Goal: Task Accomplishment & Management: Complete application form

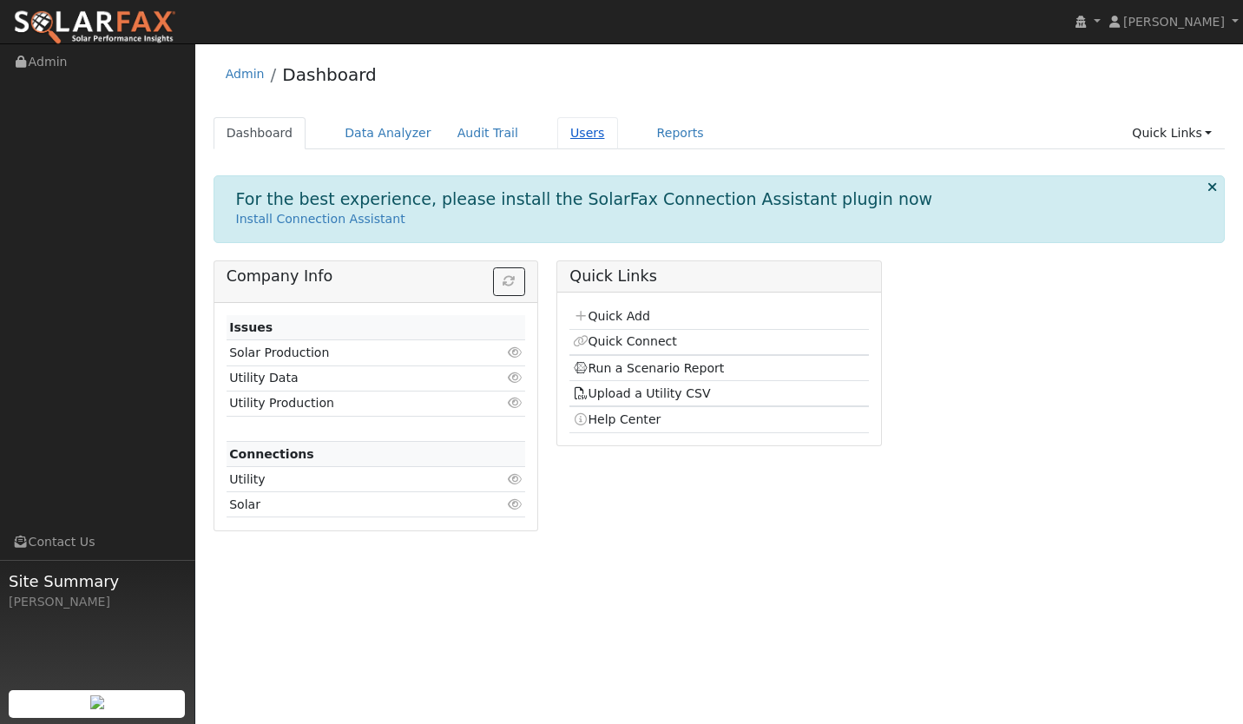
click at [561, 134] on link "Users" at bounding box center [587, 133] width 61 height 32
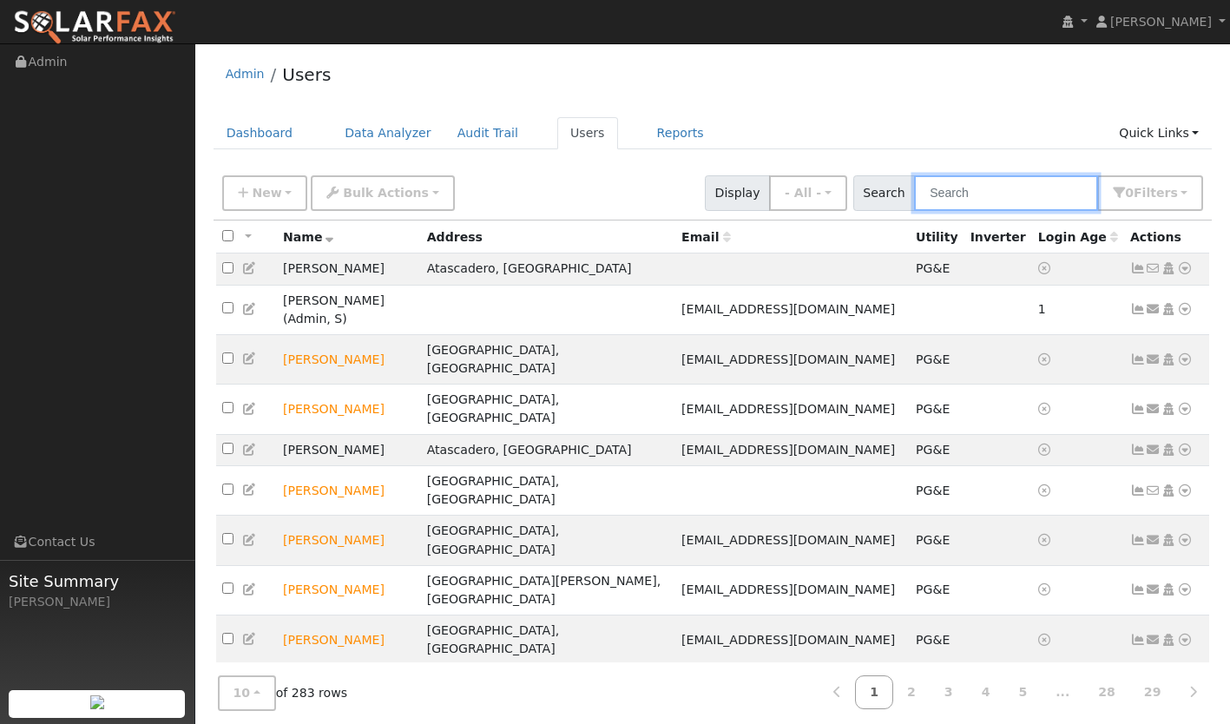
click at [954, 194] on input "text" at bounding box center [1006, 193] width 184 height 36
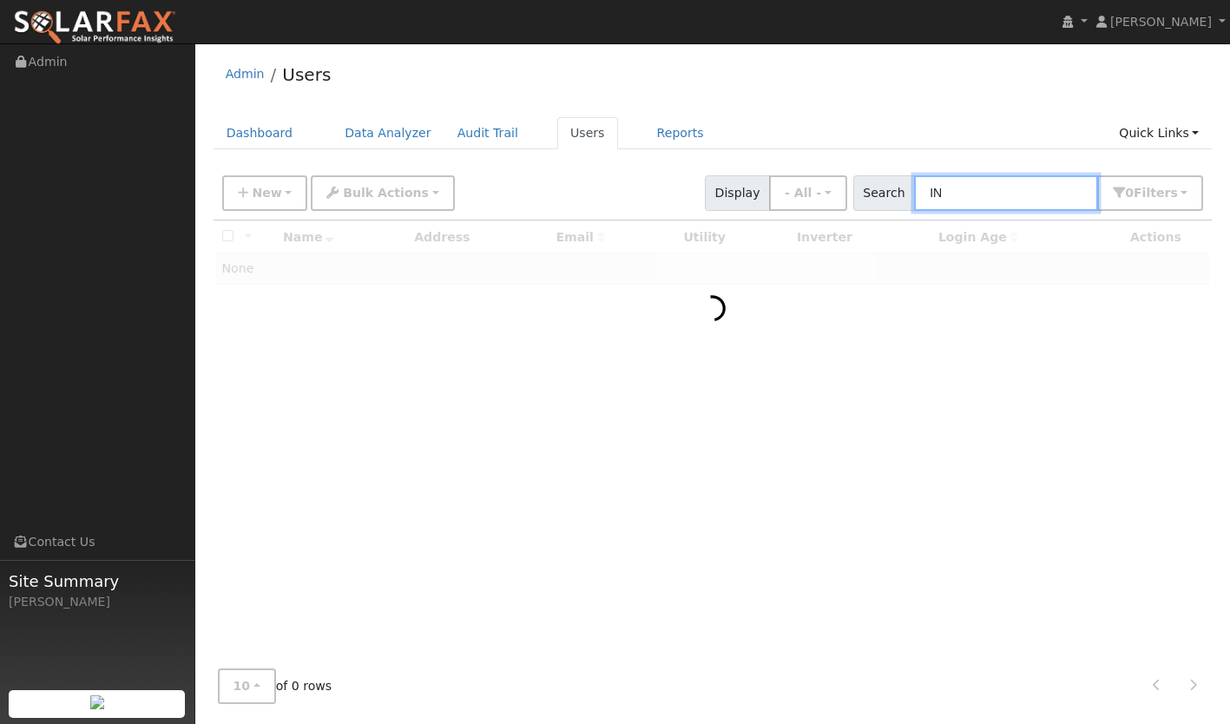
type input "I"
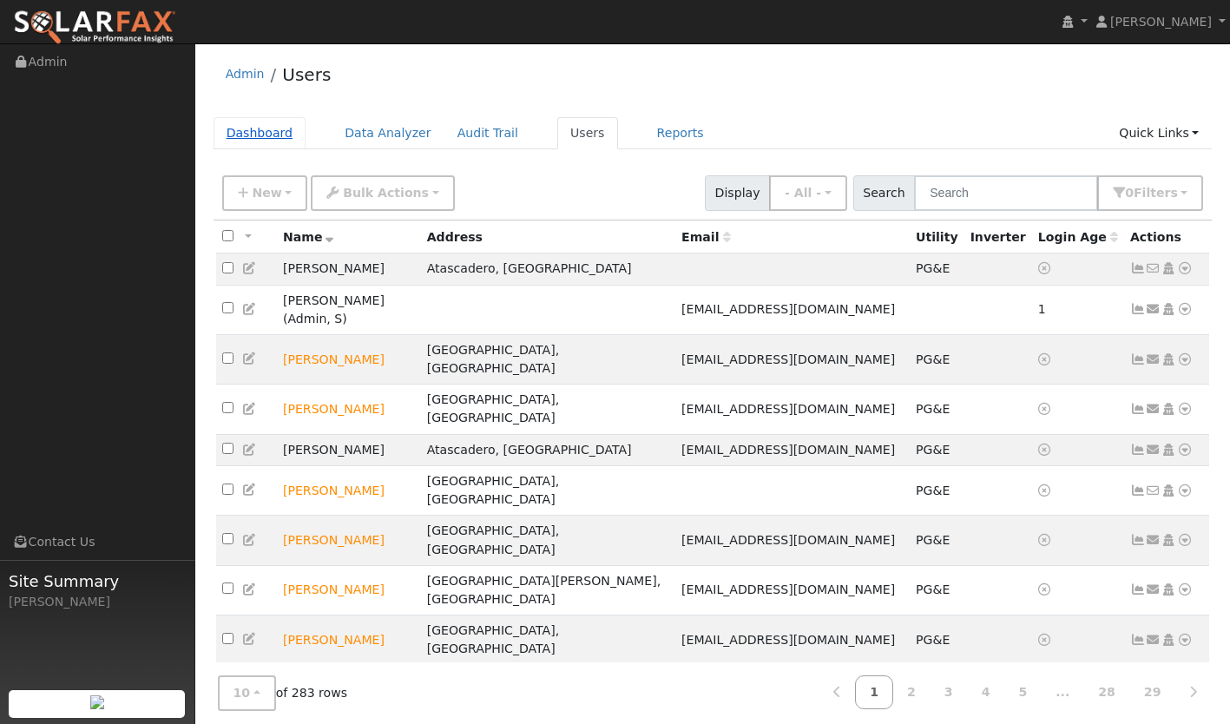
click at [247, 125] on link "Dashboard" at bounding box center [259, 133] width 93 height 32
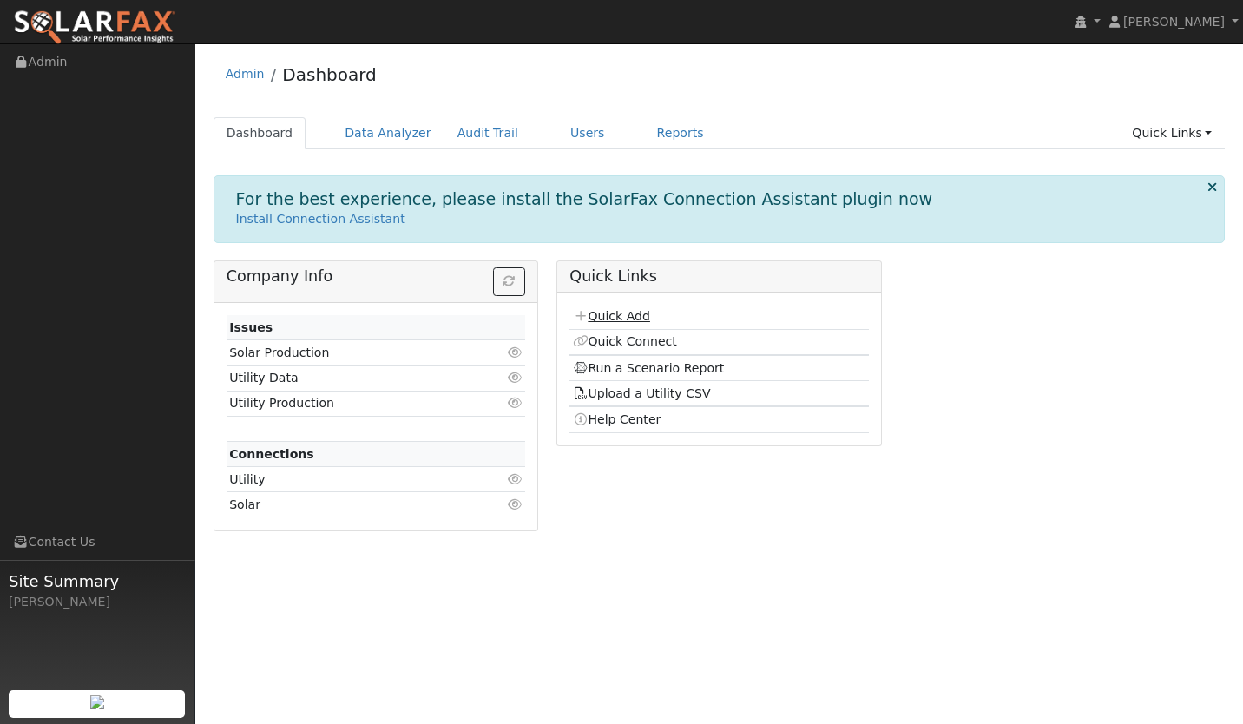
click at [620, 316] on link "Quick Add" at bounding box center [611, 316] width 77 height 14
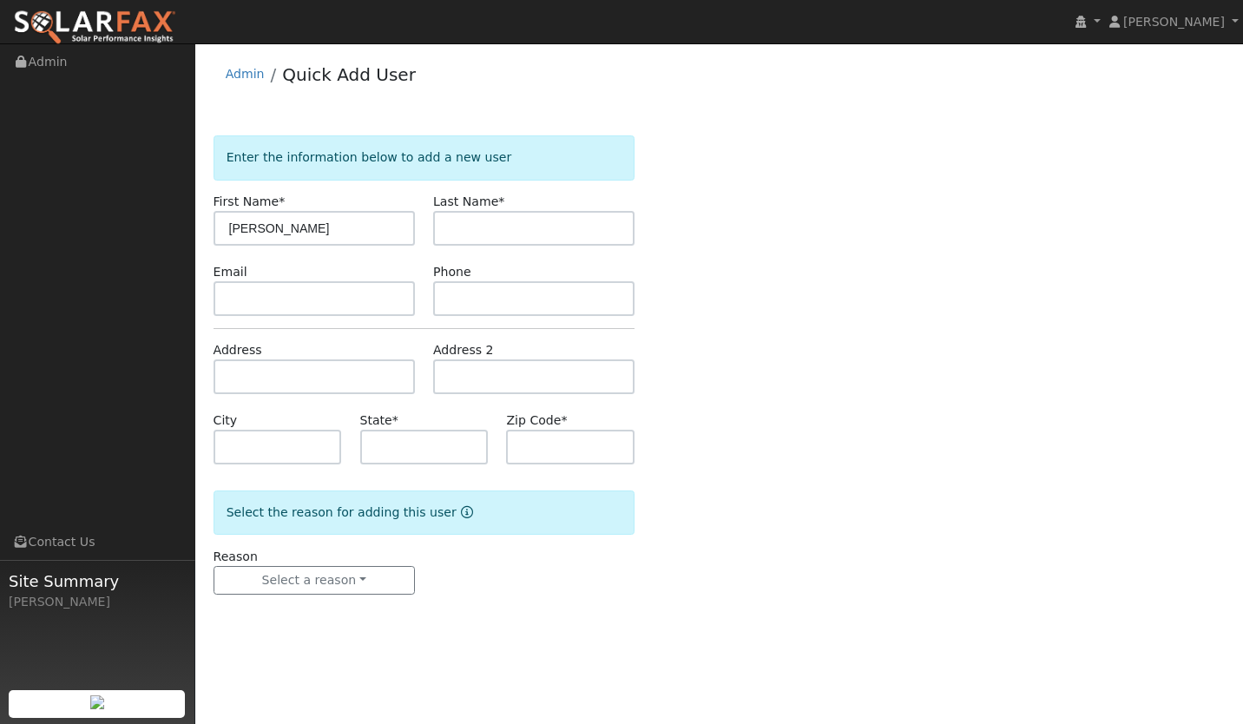
type input "Ingrid"
click at [514, 232] on input "text" at bounding box center [533, 228] width 201 height 35
type input "Siegel"
click at [339, 307] on input "text" at bounding box center [313, 298] width 201 height 35
paste input "[PERSON_NAME][EMAIL_ADDRESS][DOMAIN_NAME]"
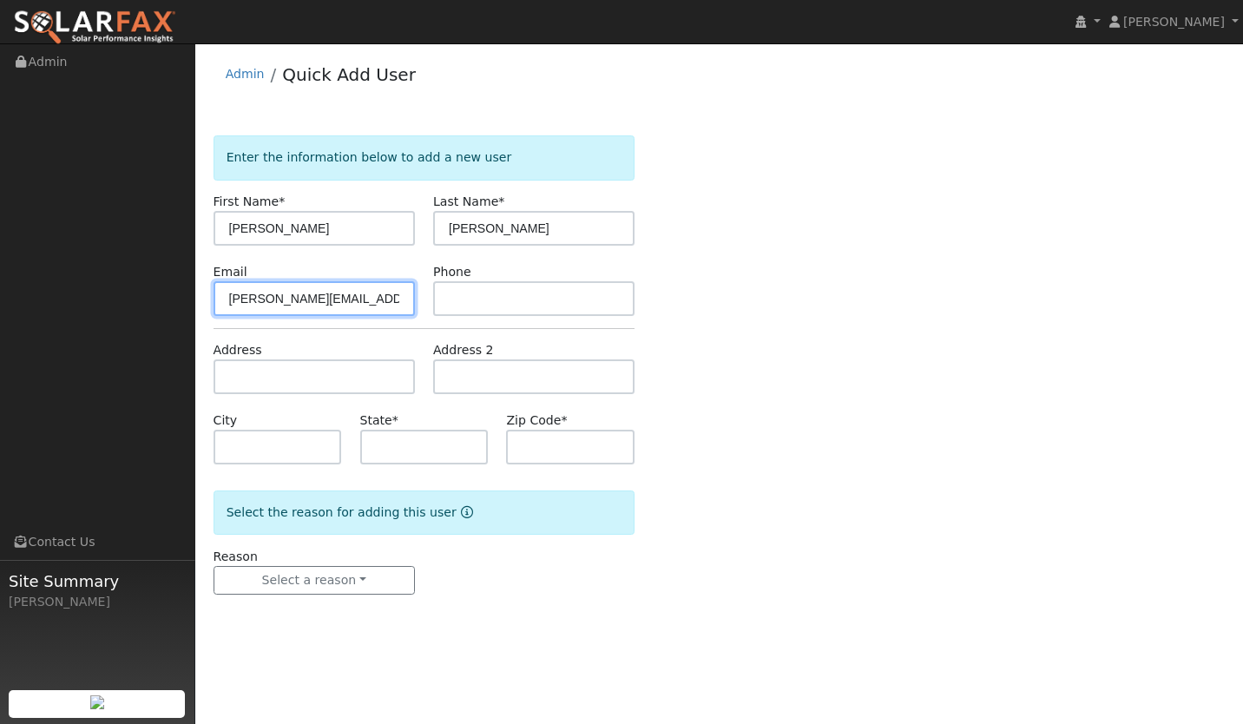
type input "[PERSON_NAME][EMAIL_ADDRESS][DOMAIN_NAME]"
click at [326, 369] on input "text" at bounding box center [313, 376] width 201 height 35
paste input "5874 Brookline Ln, San Luis Obispo, CA 93401"
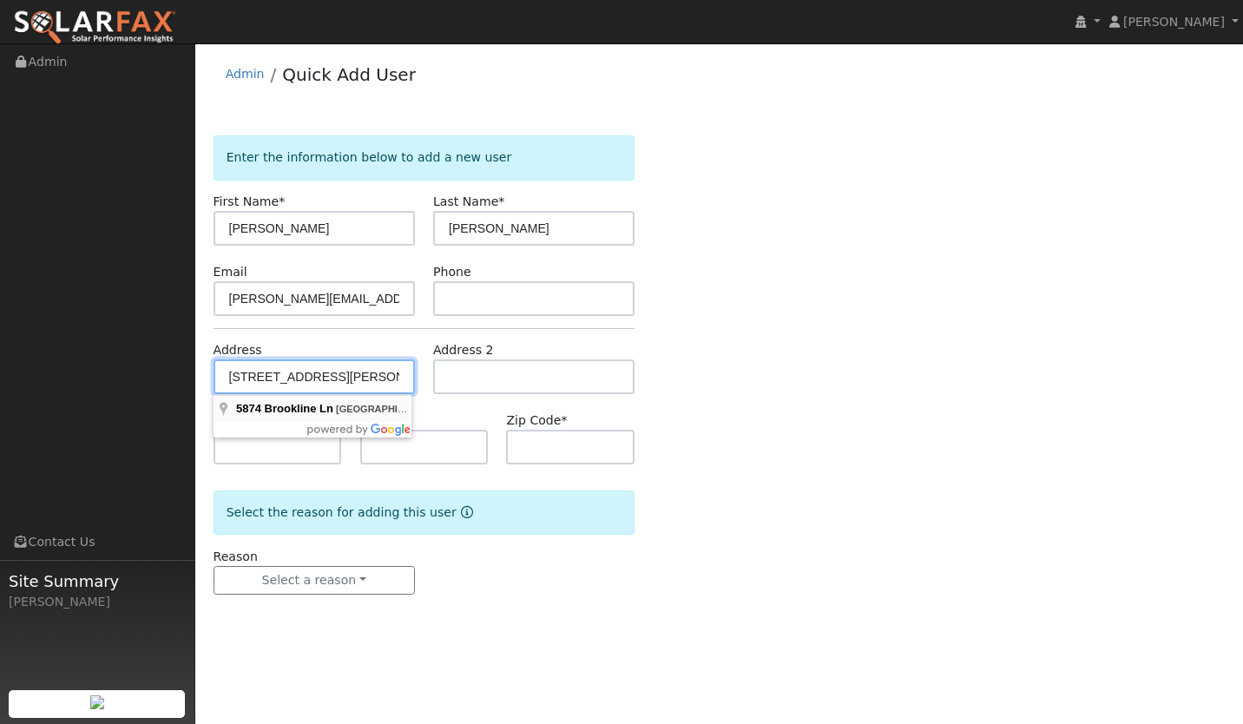
type input "[STREET_ADDRESS]"
type input "San Luis Obispo"
type input "CA"
type input "93401"
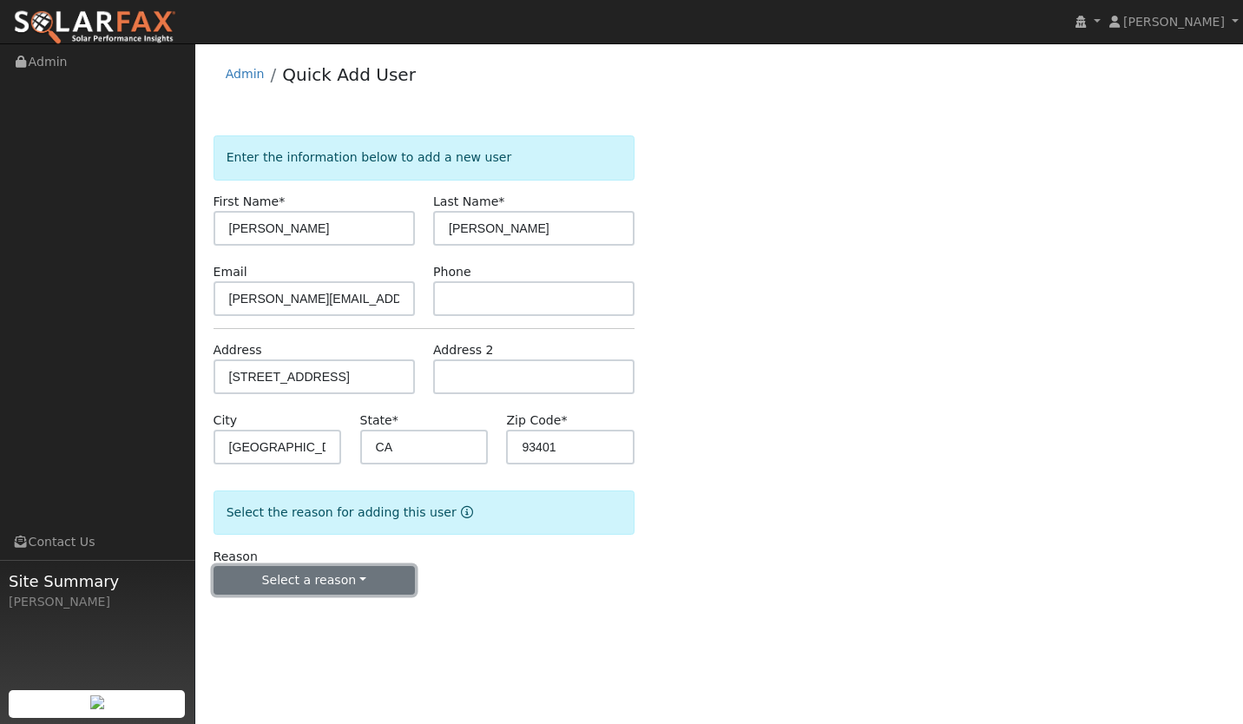
click at [305, 585] on button "Select a reason" at bounding box center [313, 581] width 201 height 30
click at [291, 608] on link "New lead" at bounding box center [310, 616] width 192 height 24
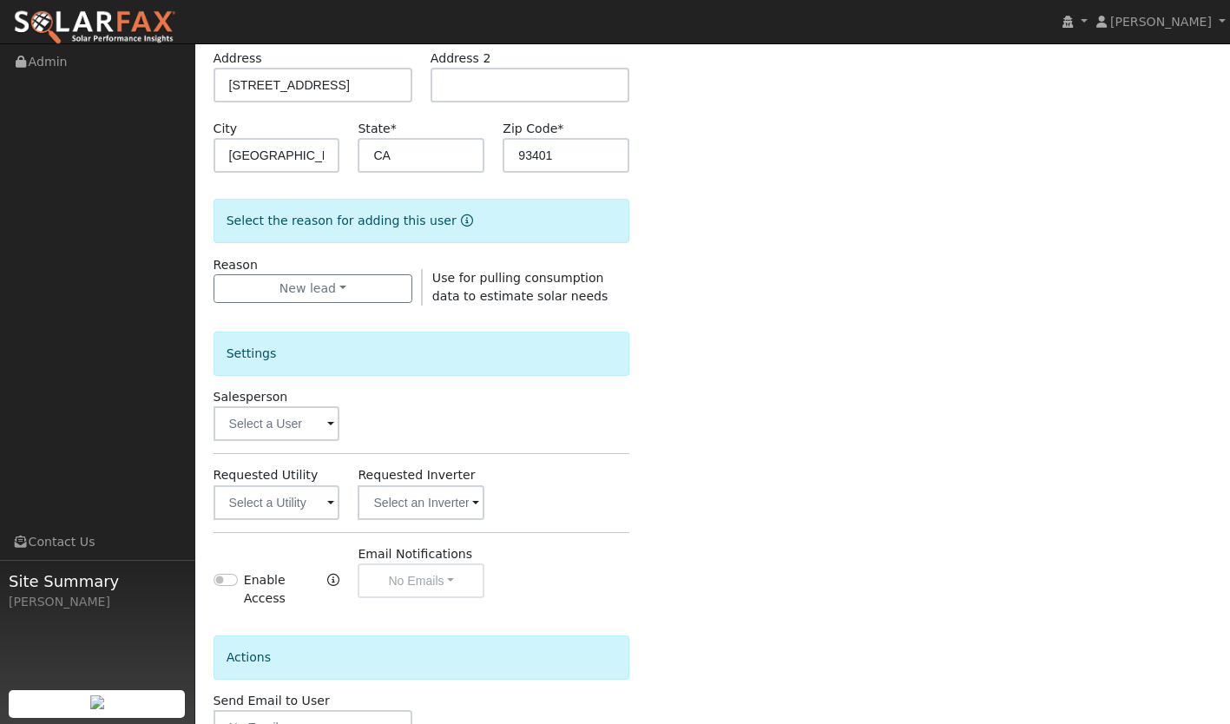
scroll to position [304, 0]
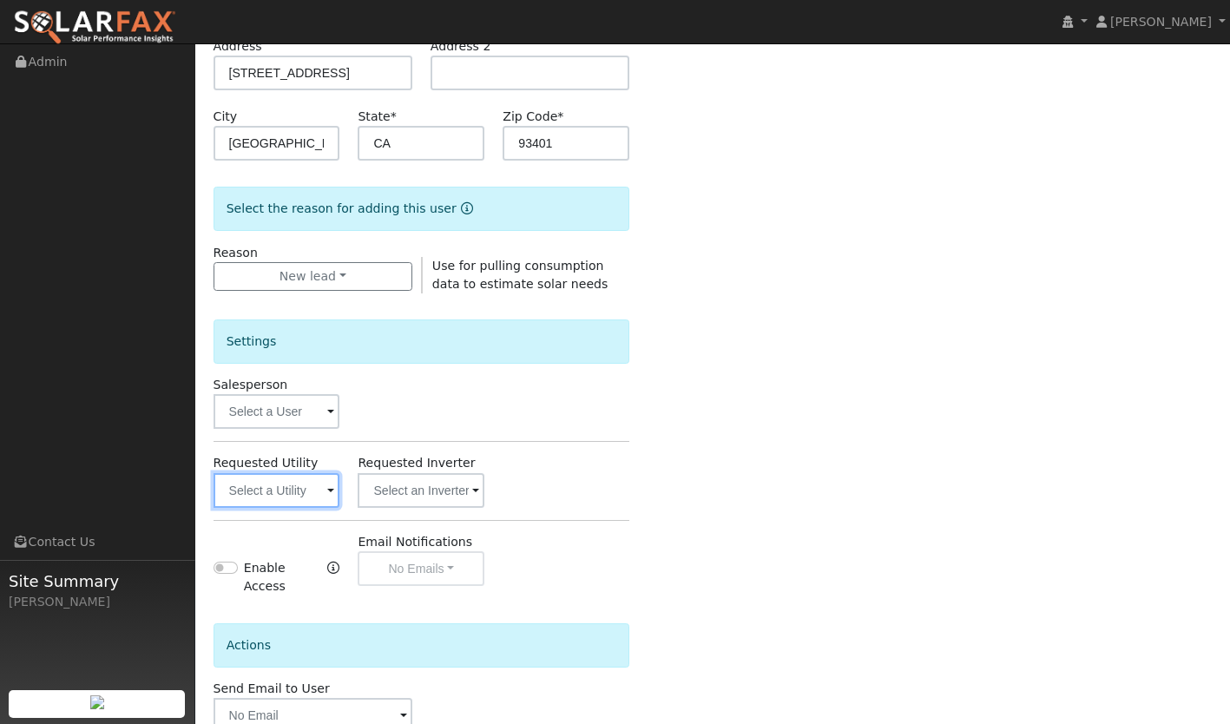
click at [285, 494] on input "text" at bounding box center [276, 490] width 127 height 35
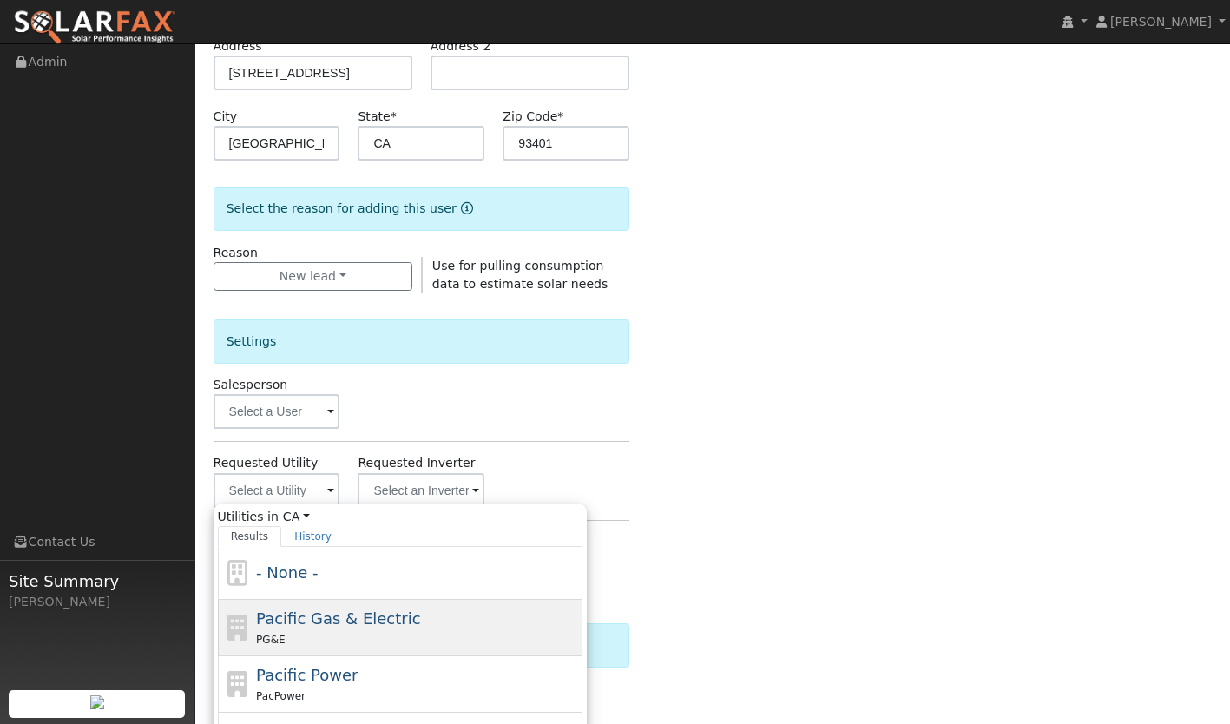
click at [319, 629] on div "Pacific Gas & Electric PG&E" at bounding box center [417, 628] width 322 height 42
type input "Pacific Gas & Electric"
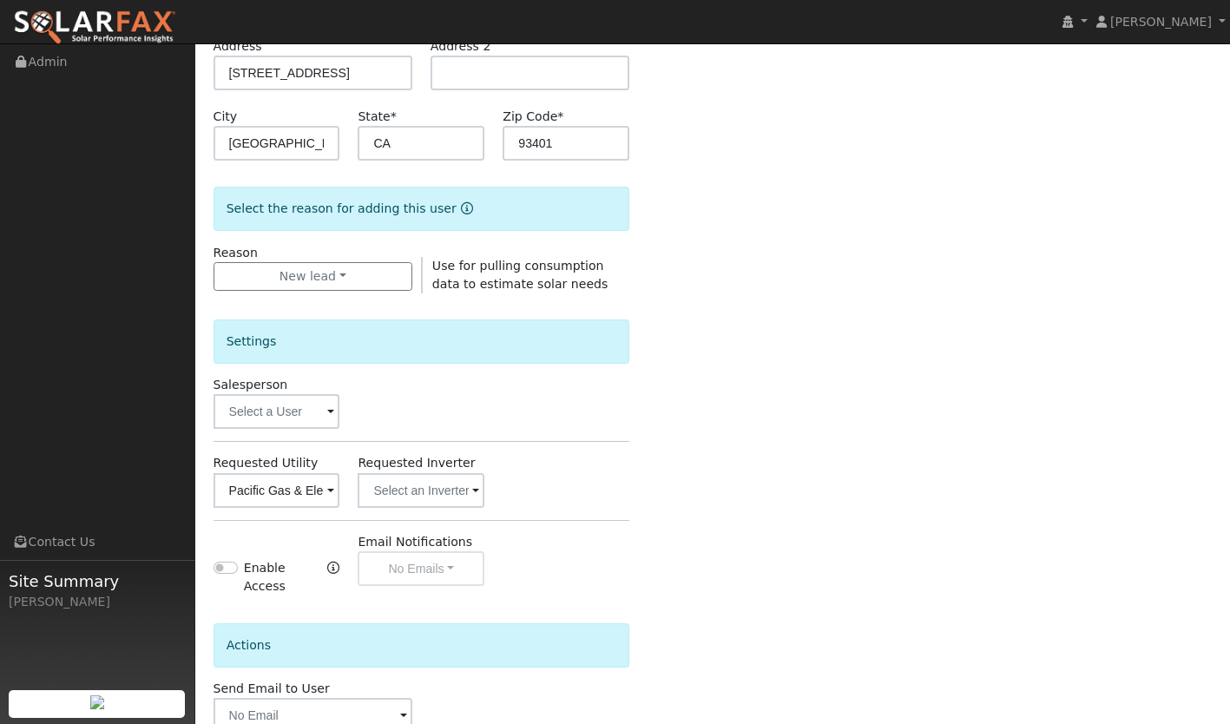
scroll to position [400, 0]
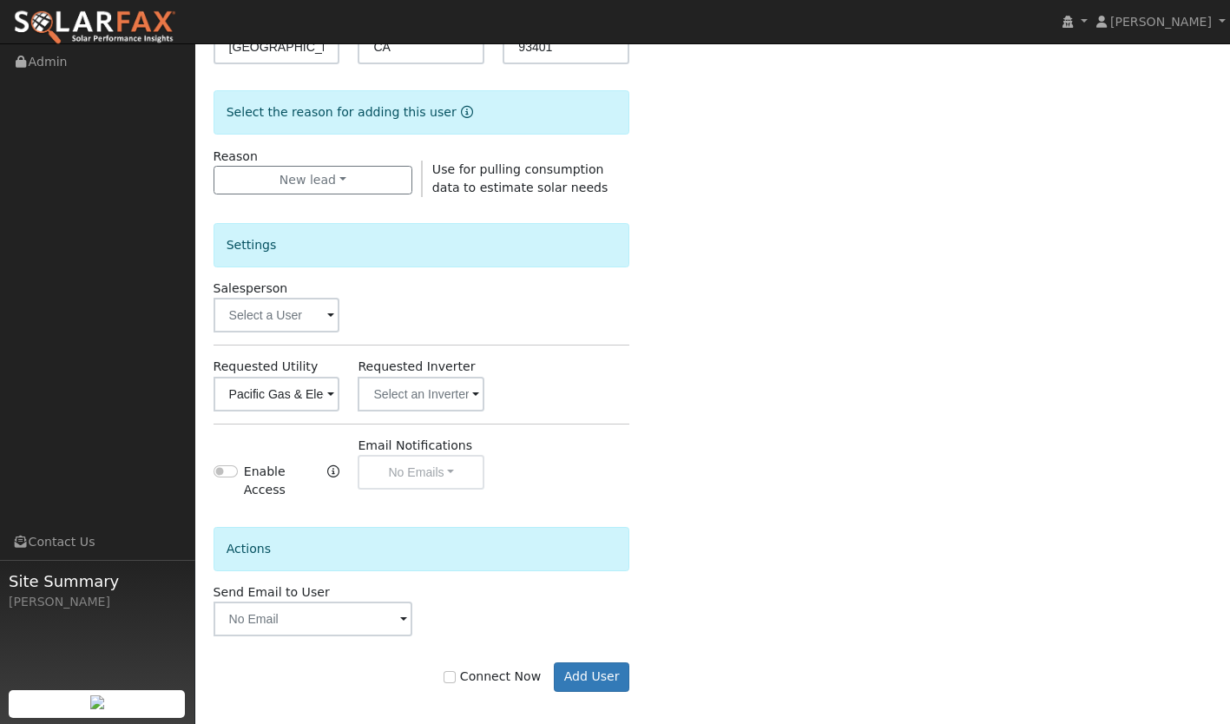
click at [472, 662] on div "Connect Now Add User" at bounding box center [421, 677] width 435 height 30
click at [456, 671] on input "Connect Now" at bounding box center [449, 677] width 12 height 12
checkbox input "true"
click at [603, 663] on button "Add User" at bounding box center [592, 677] width 76 height 30
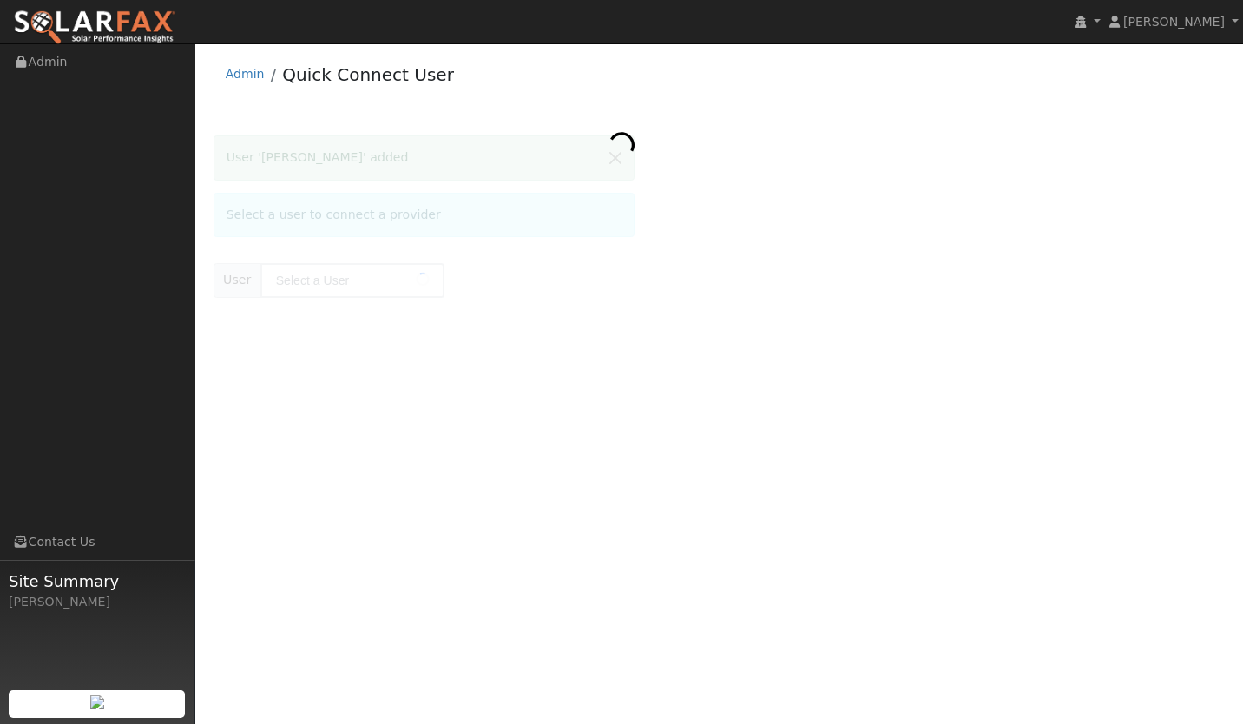
type input "[PERSON_NAME]"
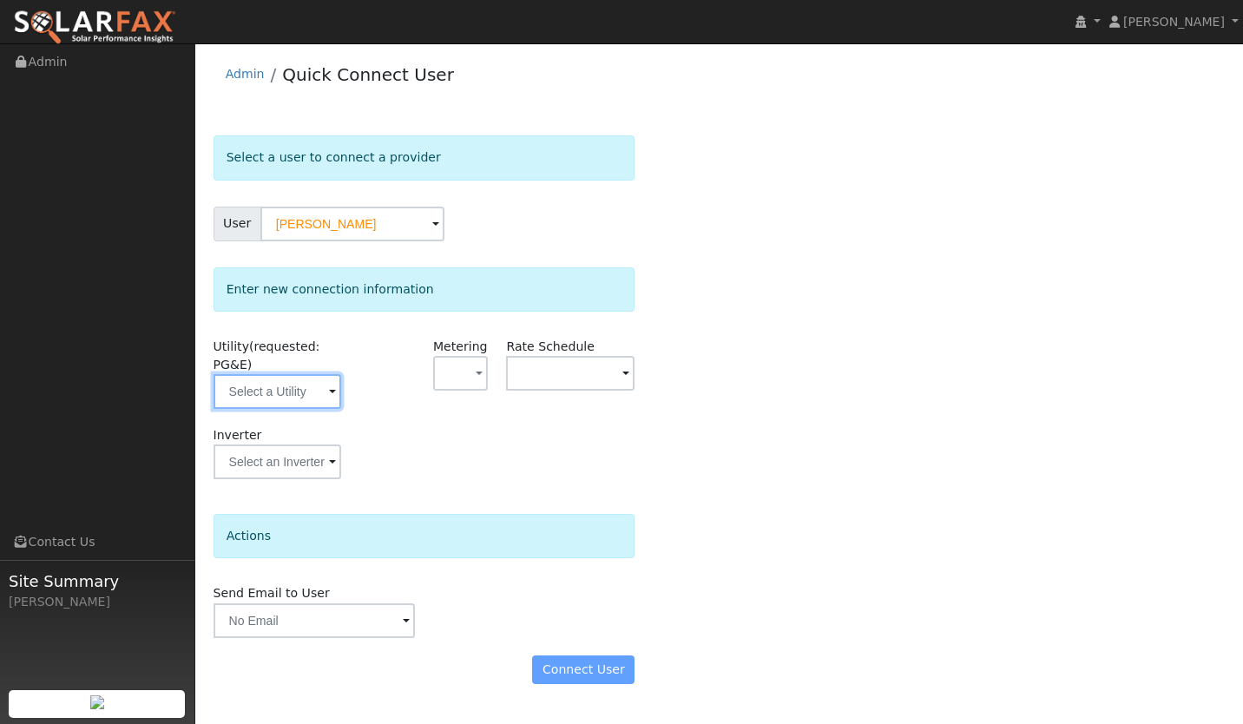
click at [308, 399] on input "text" at bounding box center [277, 391] width 128 height 35
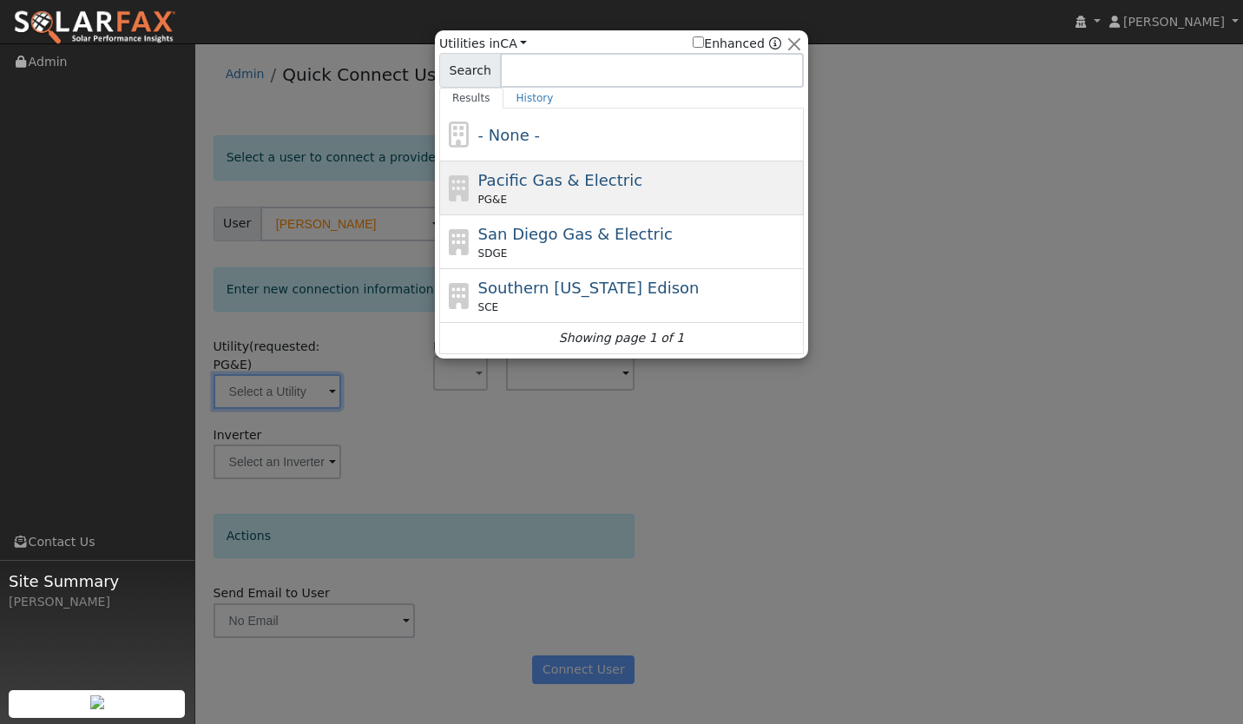
click at [531, 197] on div "PG&E" at bounding box center [639, 200] width 322 height 16
type input "PG&E"
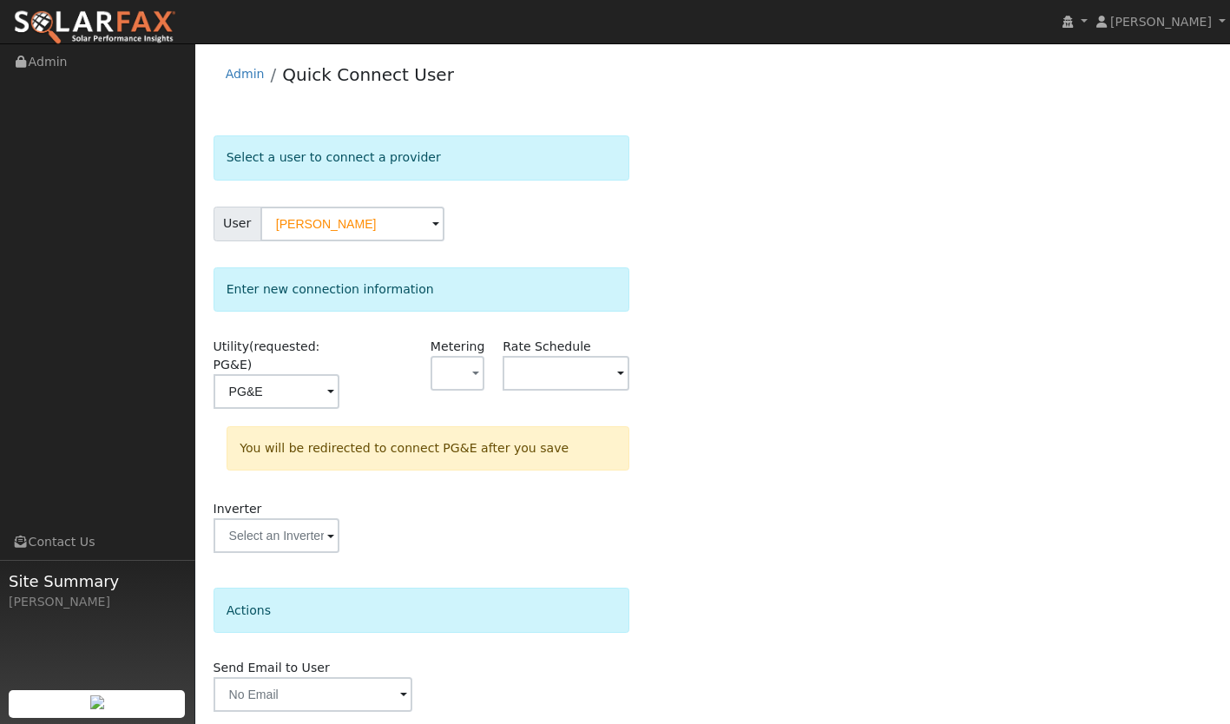
scroll to position [60, 0]
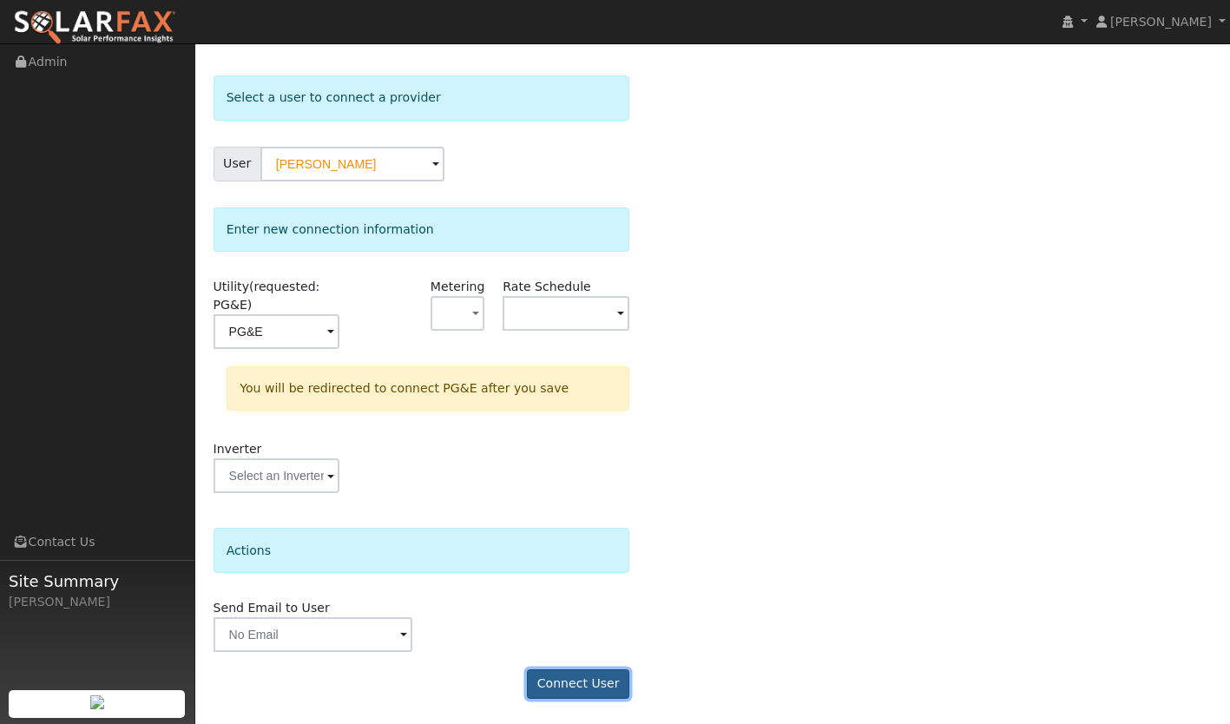
click at [601, 682] on button "Connect User" at bounding box center [578, 684] width 102 height 30
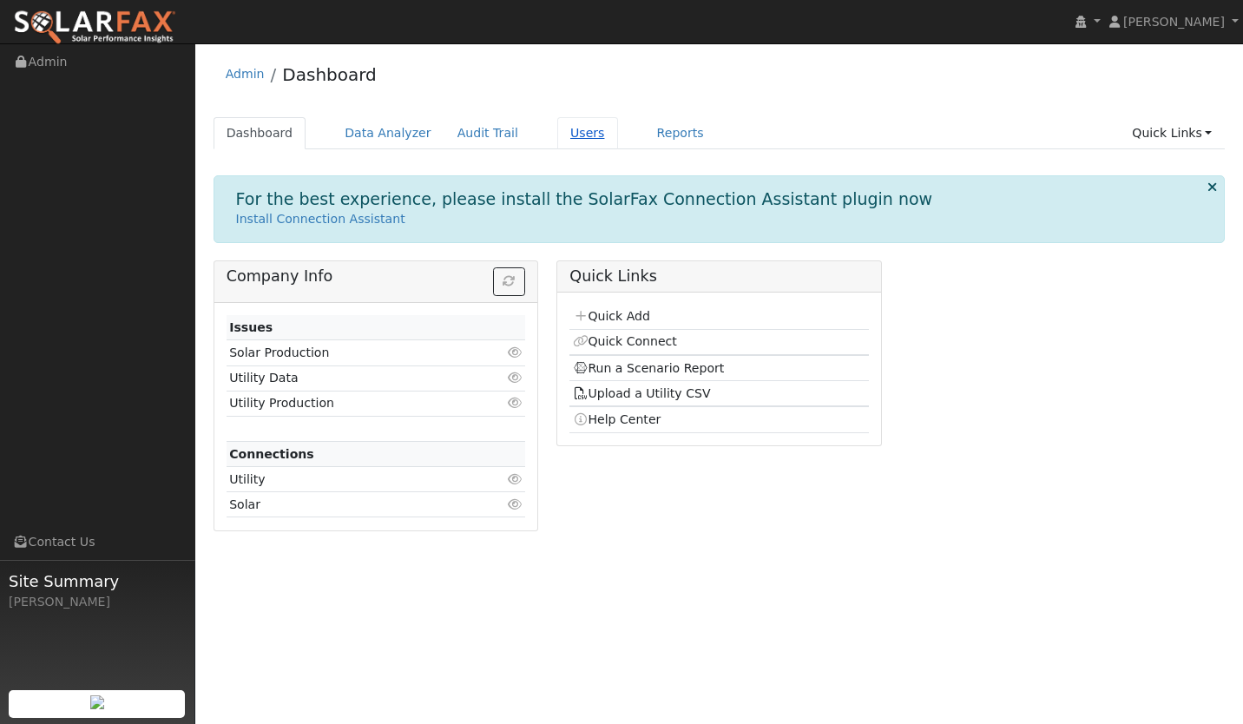
click at [576, 128] on link "Users" at bounding box center [587, 133] width 61 height 32
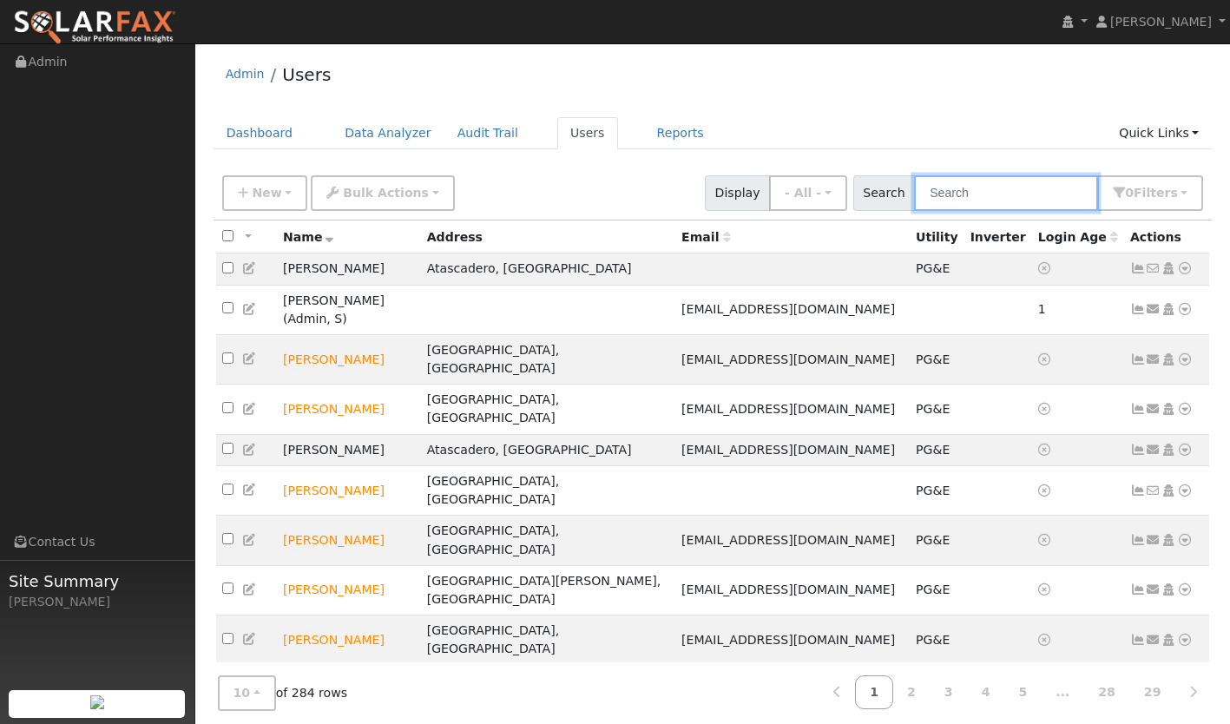
click at [969, 195] on input "text" at bounding box center [1006, 193] width 184 height 36
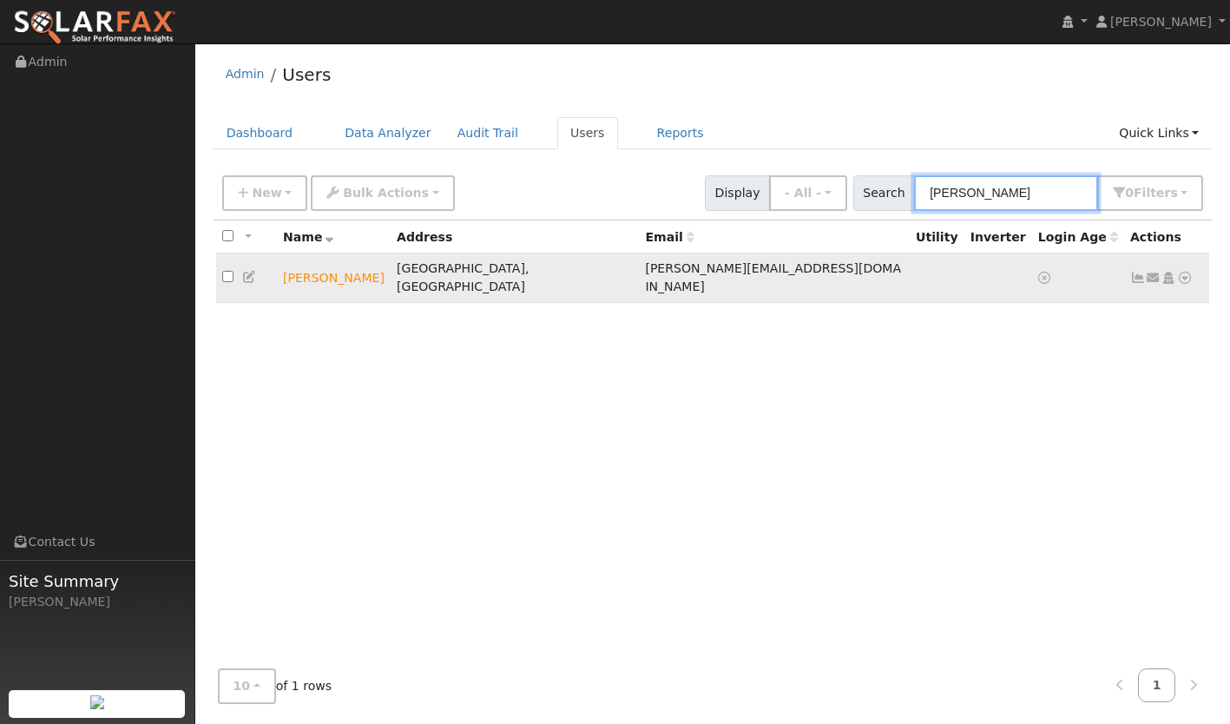
type input "[PERSON_NAME]"
click at [1180, 272] on icon at bounding box center [1185, 278] width 16 height 12
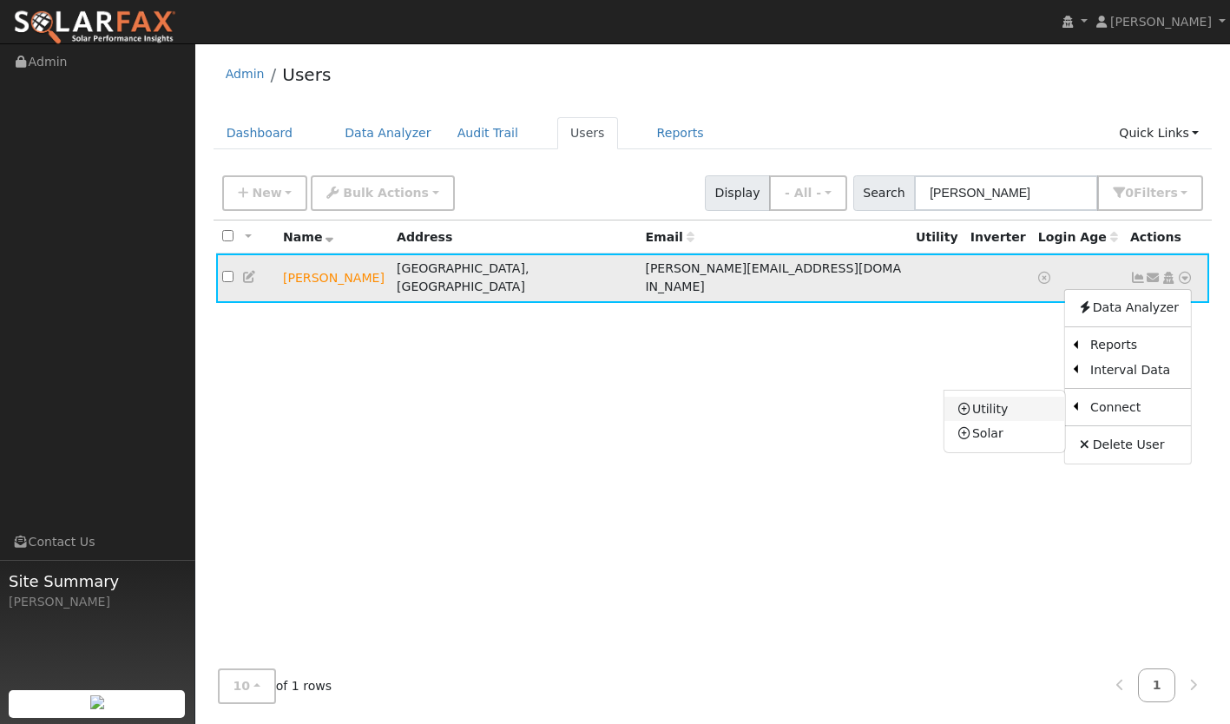
click at [992, 400] on link "Utility" at bounding box center [1004, 409] width 121 height 24
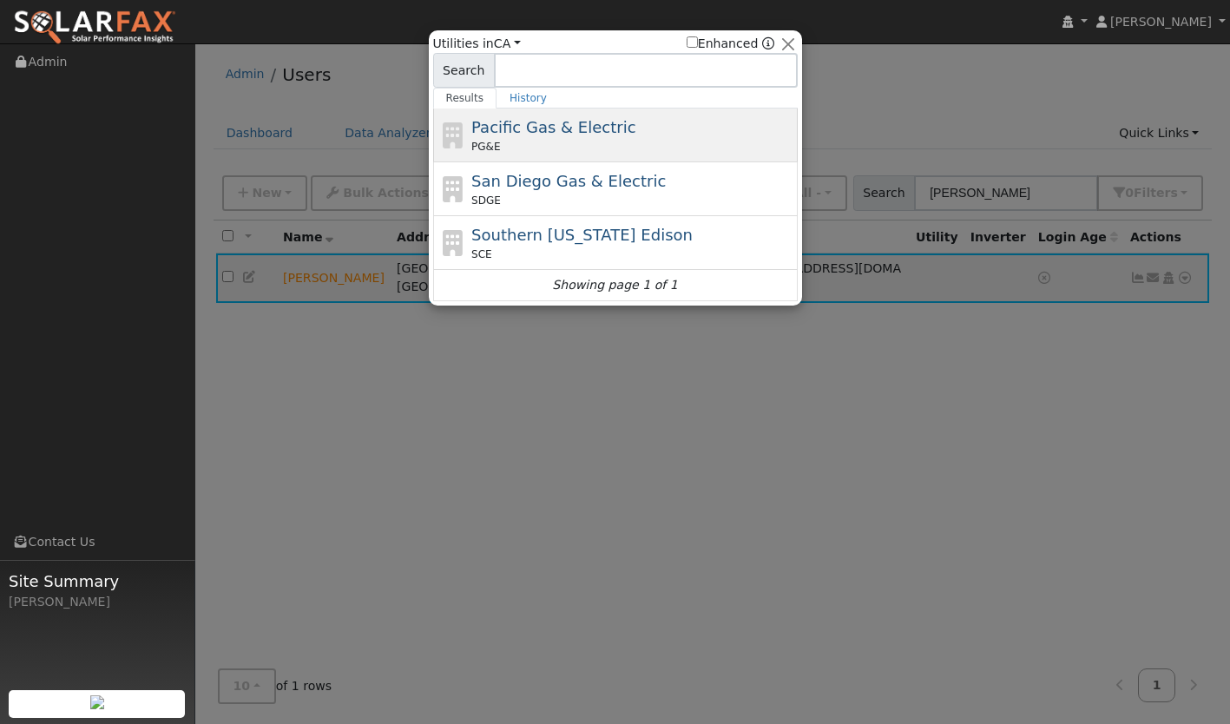
click at [574, 144] on div "PG&E" at bounding box center [632, 147] width 322 height 16
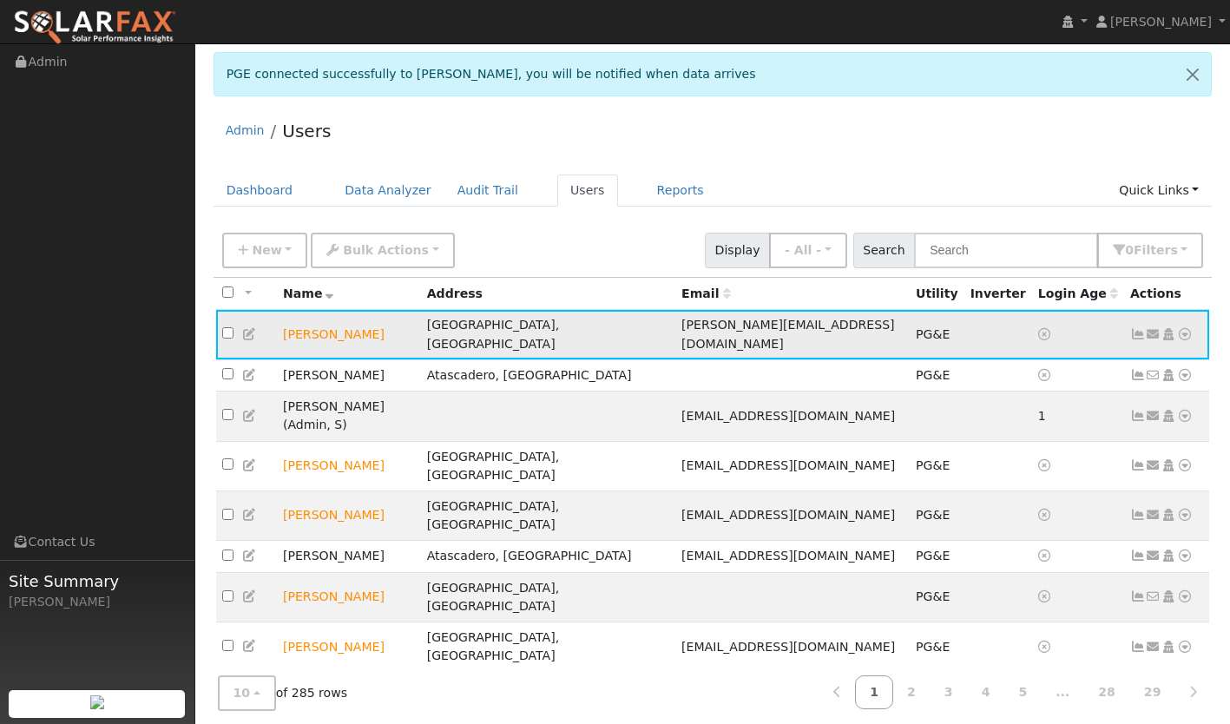
click at [1140, 328] on icon at bounding box center [1138, 334] width 16 height 12
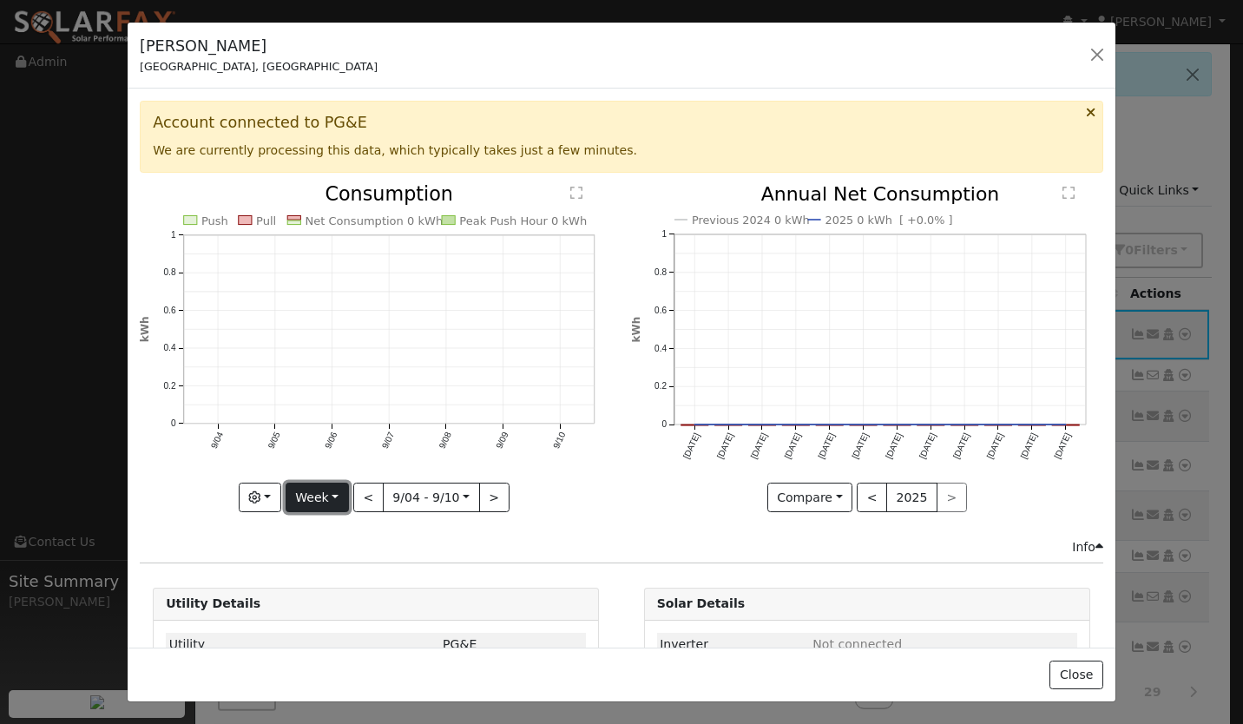
click at [315, 485] on button "Week" at bounding box center [317, 498] width 63 height 30
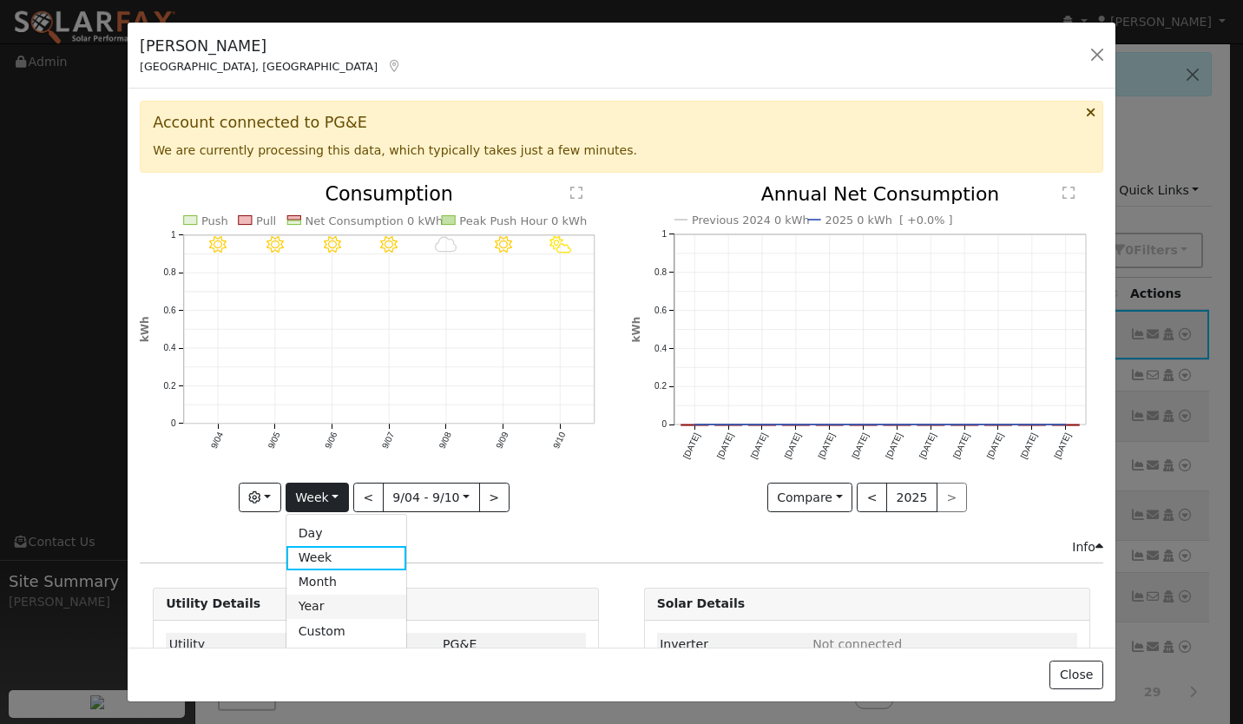
click at [321, 601] on link "Year" at bounding box center [346, 606] width 121 height 24
type input "2024-09-01"
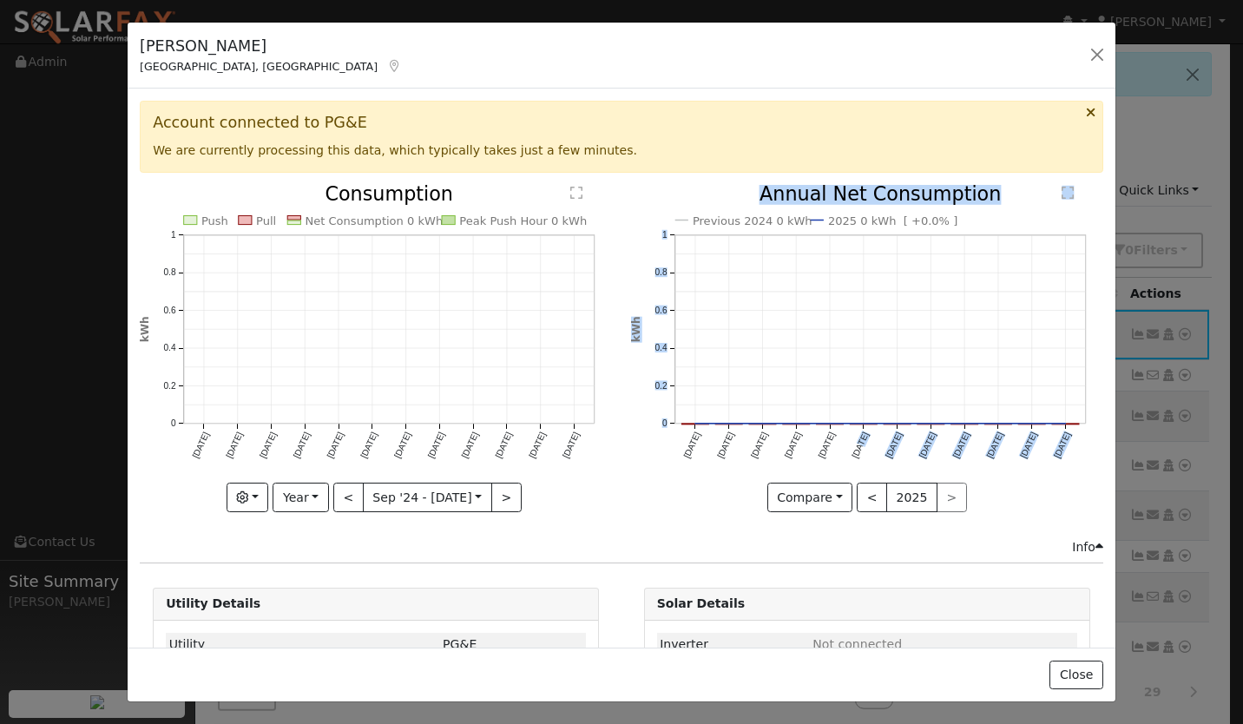
click at [815, 425] on div "Previous 2024 0 kWh 2025 0 kWh [ +0.0% ] Sep '24 Oct '24 Nov '24 Dec '24 Jan '2…" at bounding box center [866, 361] width 490 height 353
click at [351, 61] on div "Ingrid Siegel San Luis Obispo, CA Default Account Default Account 5874 Brooklin…" at bounding box center [622, 56] width 988 height 67
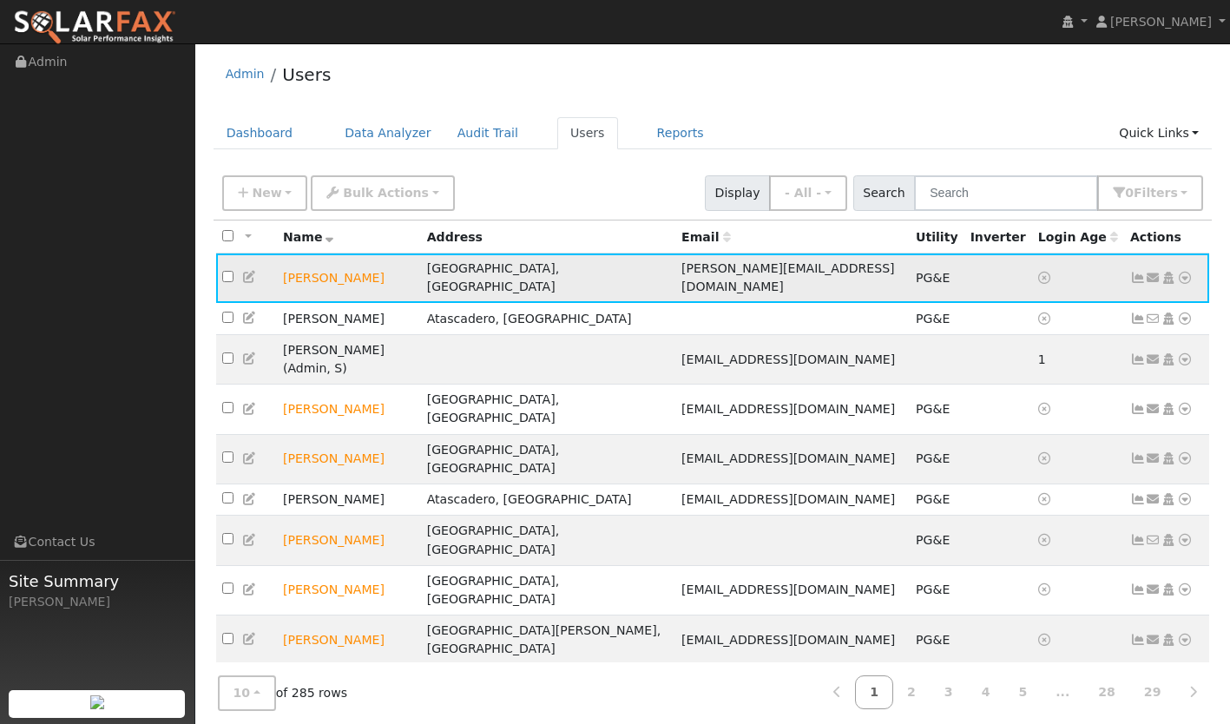
click at [1135, 272] on icon at bounding box center [1138, 278] width 16 height 12
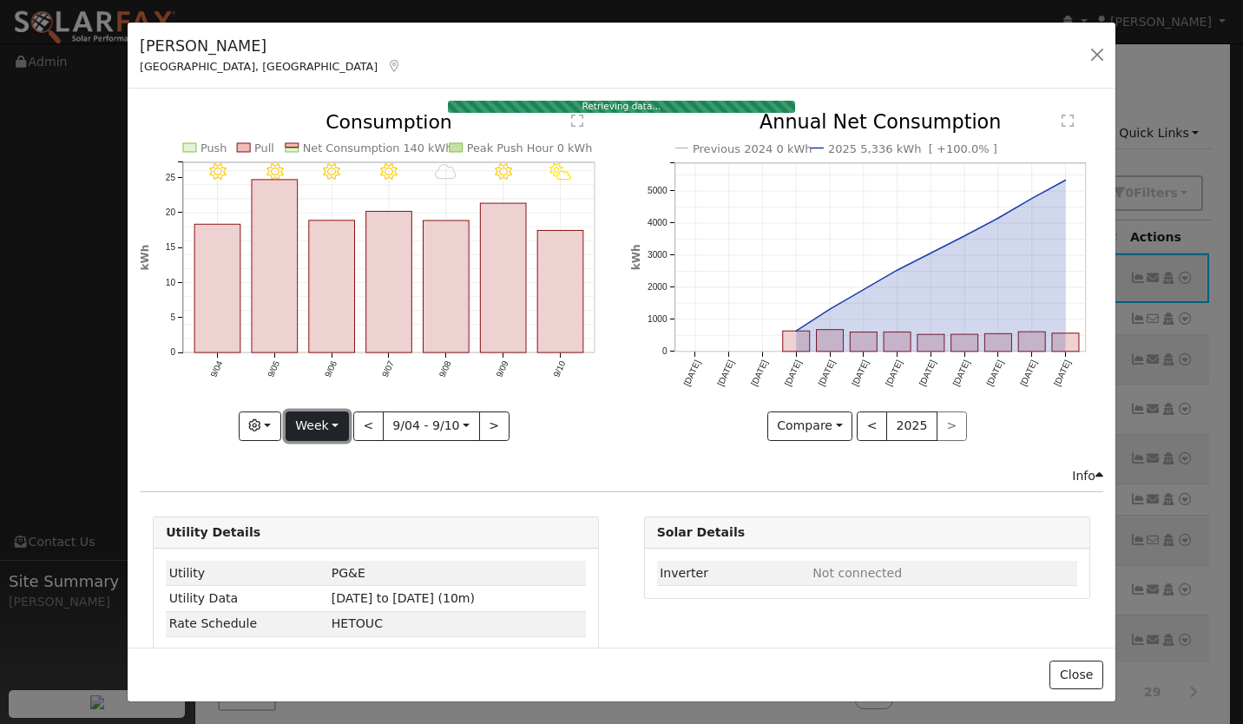
click at [332, 424] on button "Week" at bounding box center [317, 426] width 63 height 30
click at [316, 523] on link "Year" at bounding box center [346, 535] width 121 height 24
type input "[DATE]"
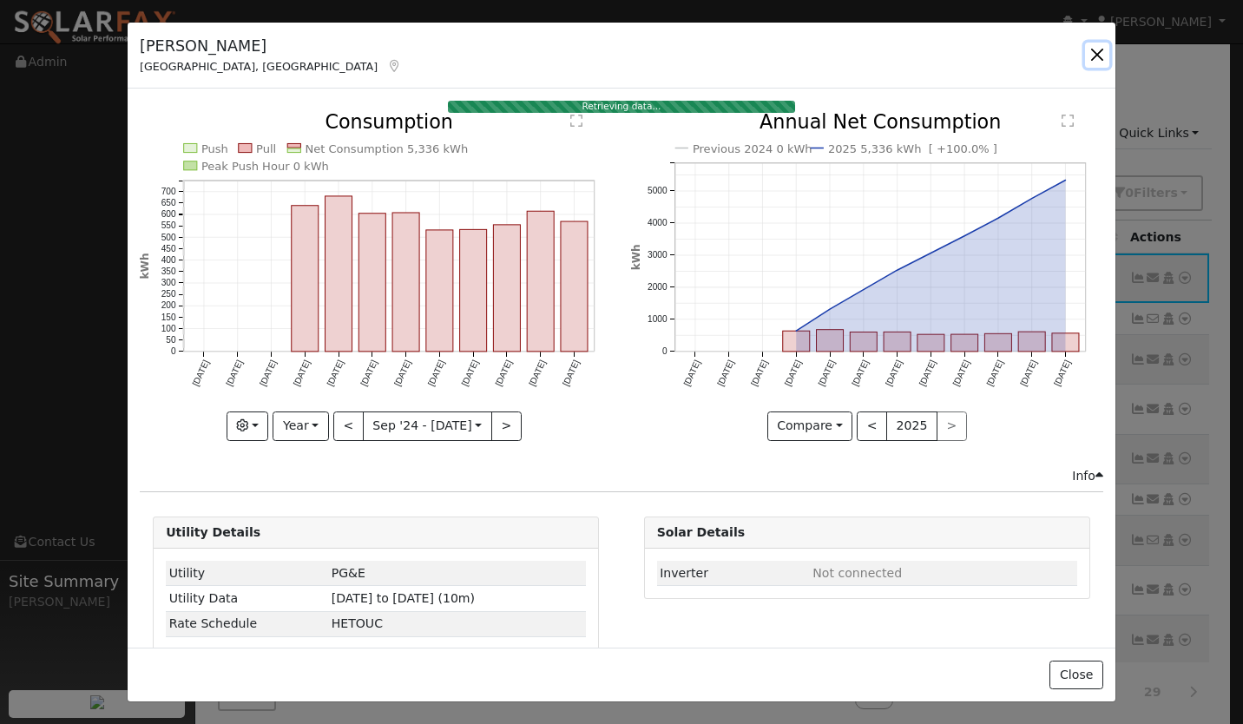
click at [1092, 57] on button "button" at bounding box center [1097, 55] width 24 height 24
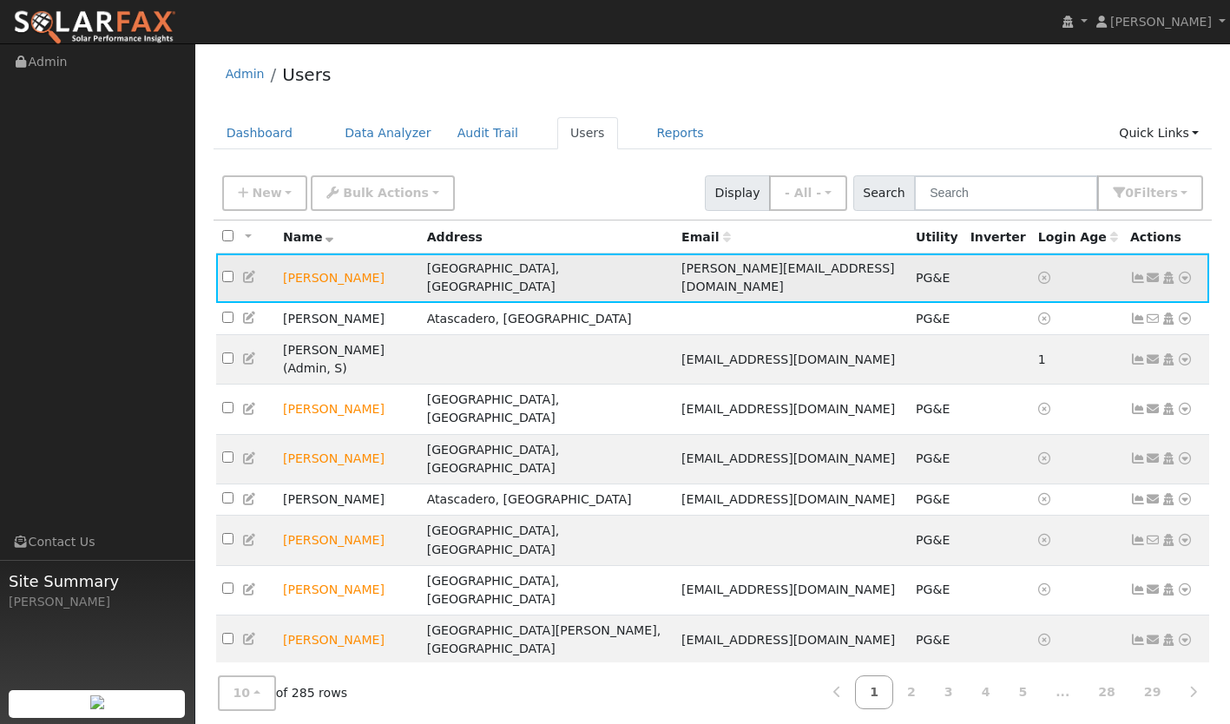
click at [1136, 272] on icon at bounding box center [1138, 278] width 16 height 12
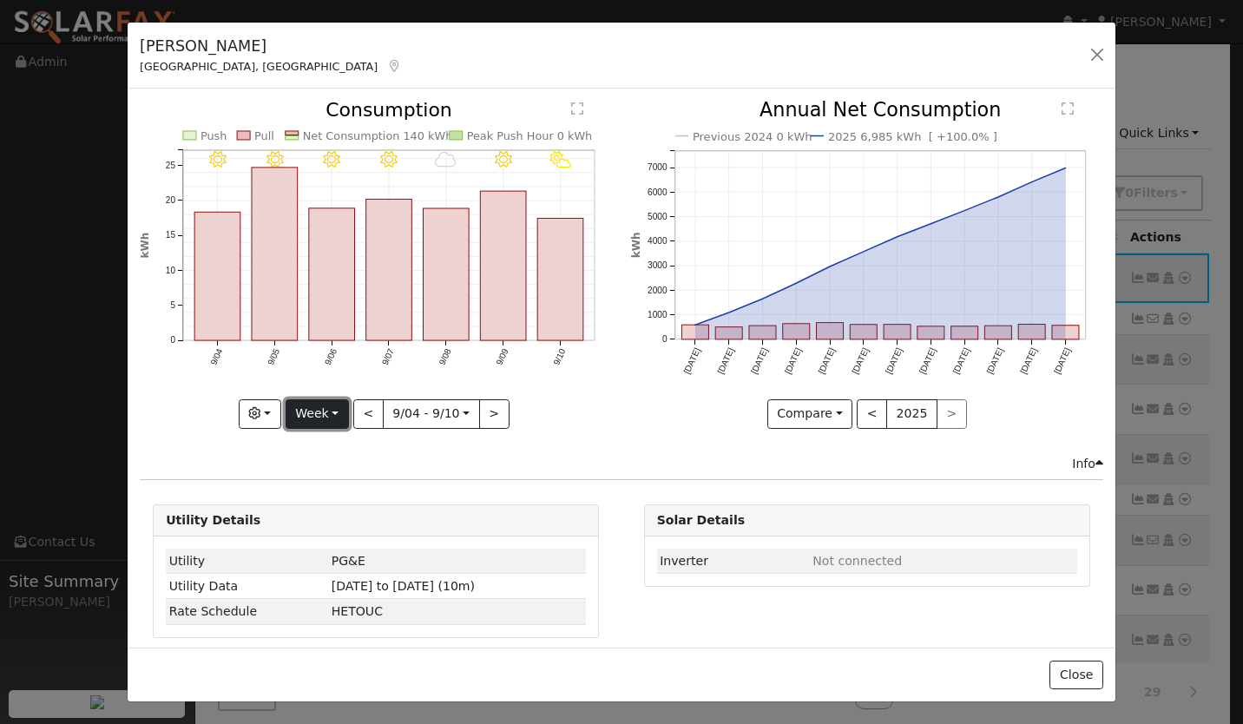
click at [312, 412] on button "Week" at bounding box center [317, 414] width 63 height 30
click at [322, 511] on link "Year" at bounding box center [346, 522] width 121 height 24
type input "[DATE]"
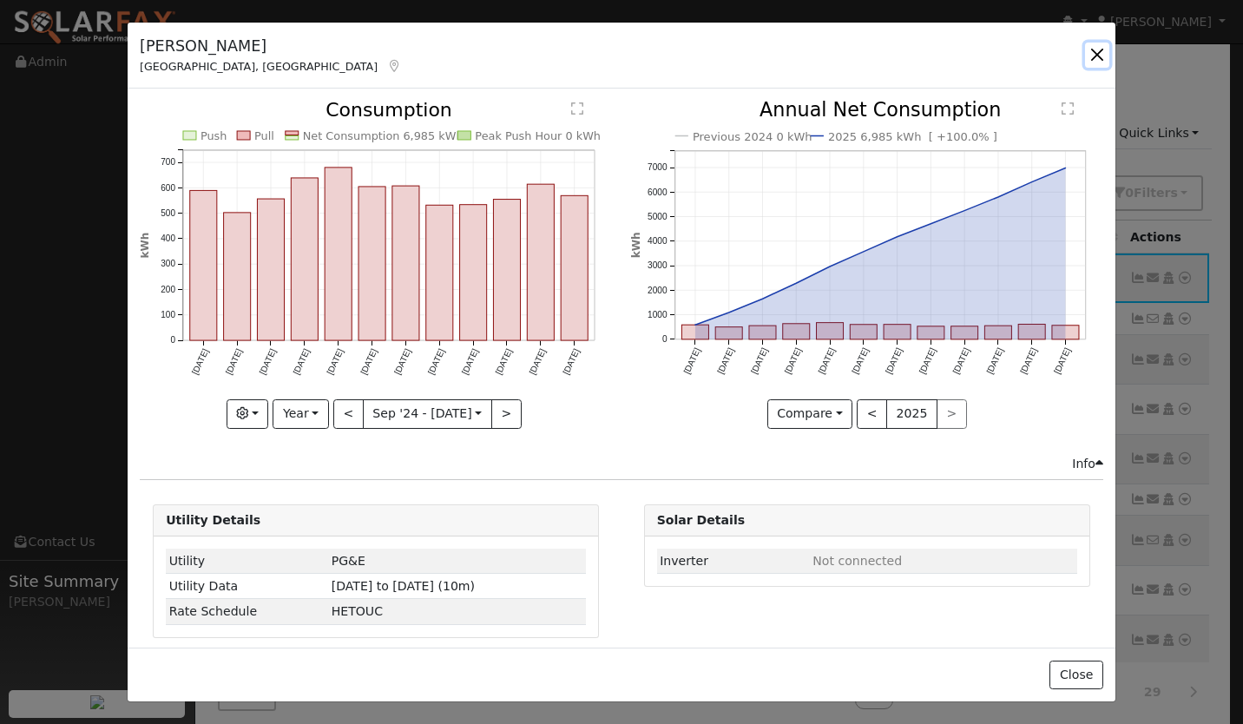
click at [1094, 56] on button "button" at bounding box center [1097, 55] width 24 height 24
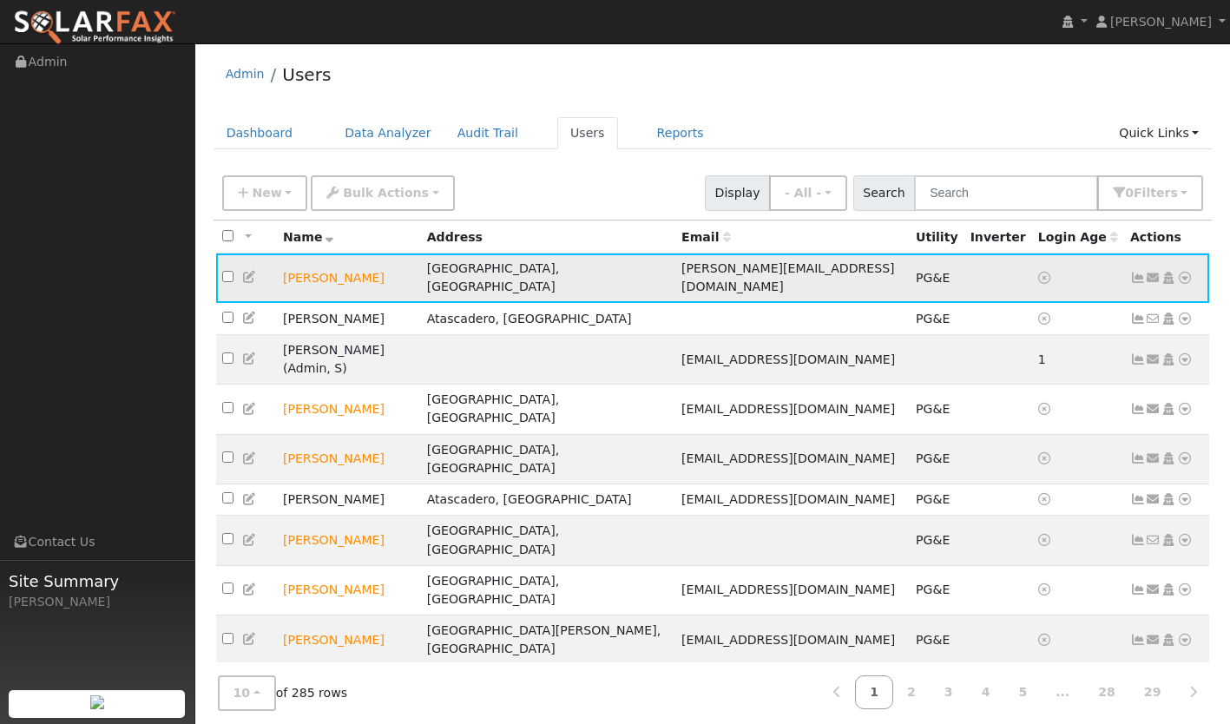
click at [1183, 274] on icon at bounding box center [1185, 278] width 16 height 12
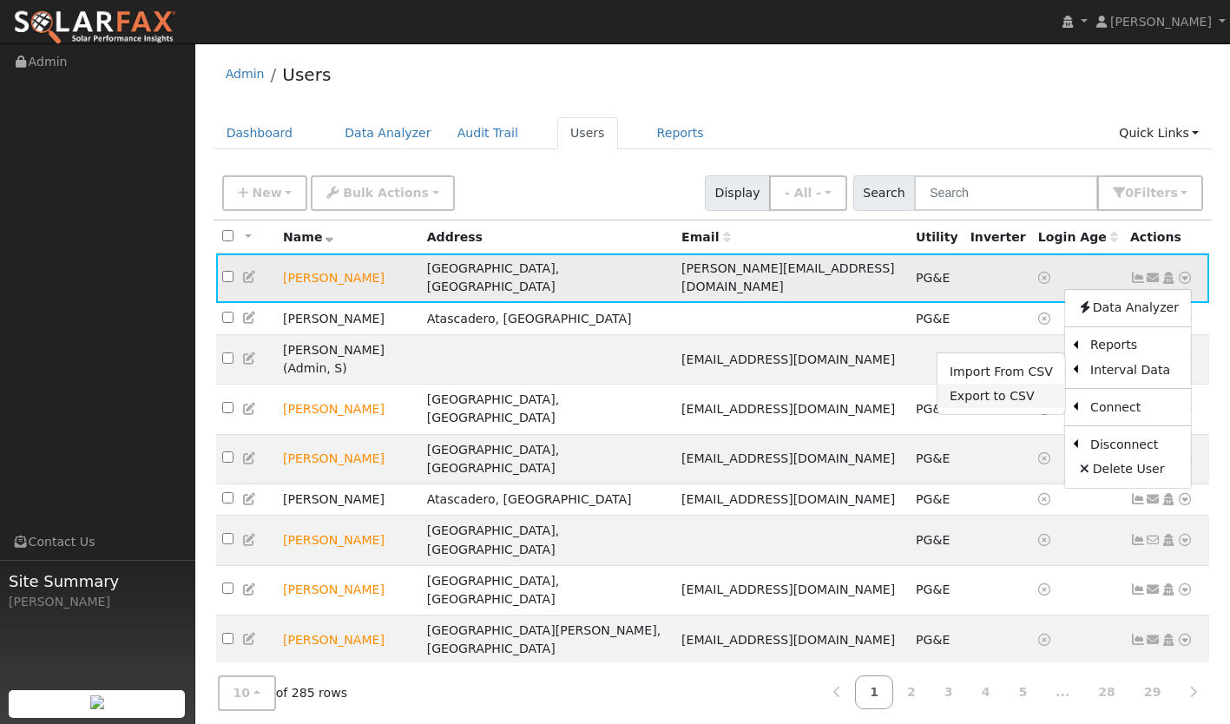
click at [1006, 385] on link "Export to CSV" at bounding box center [1001, 396] width 128 height 24
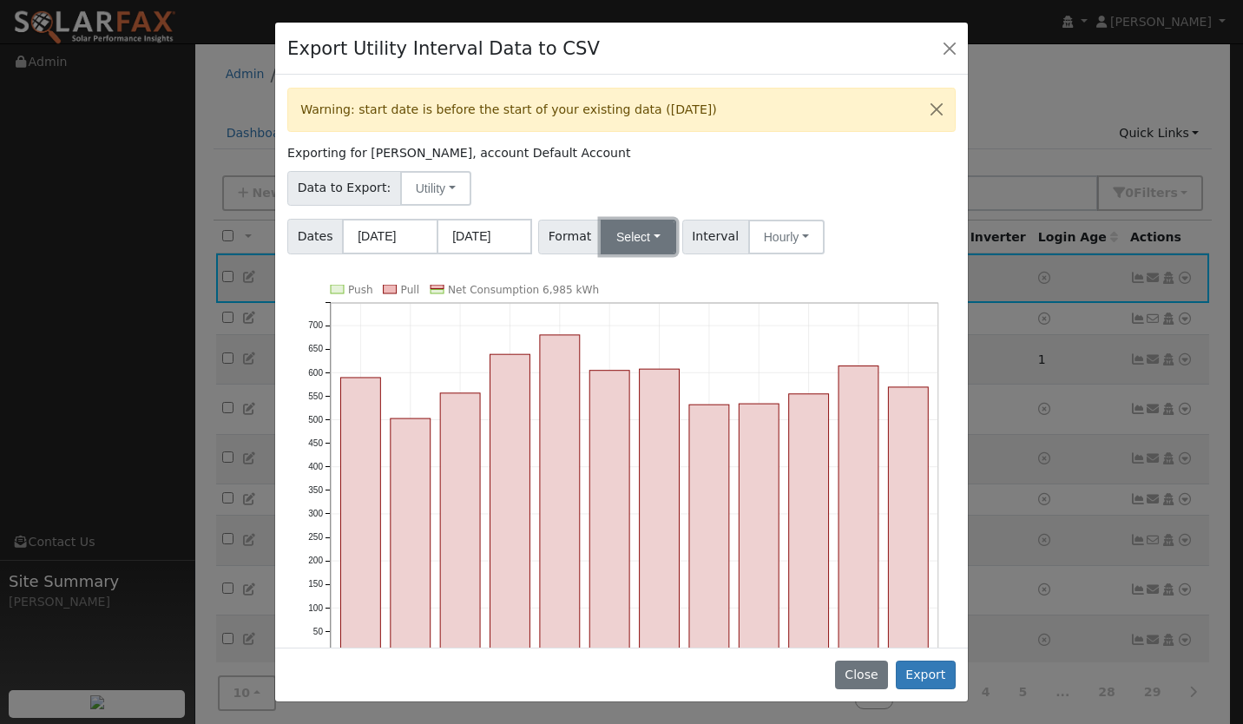
click at [627, 229] on button "Select" at bounding box center [639, 237] width 76 height 35
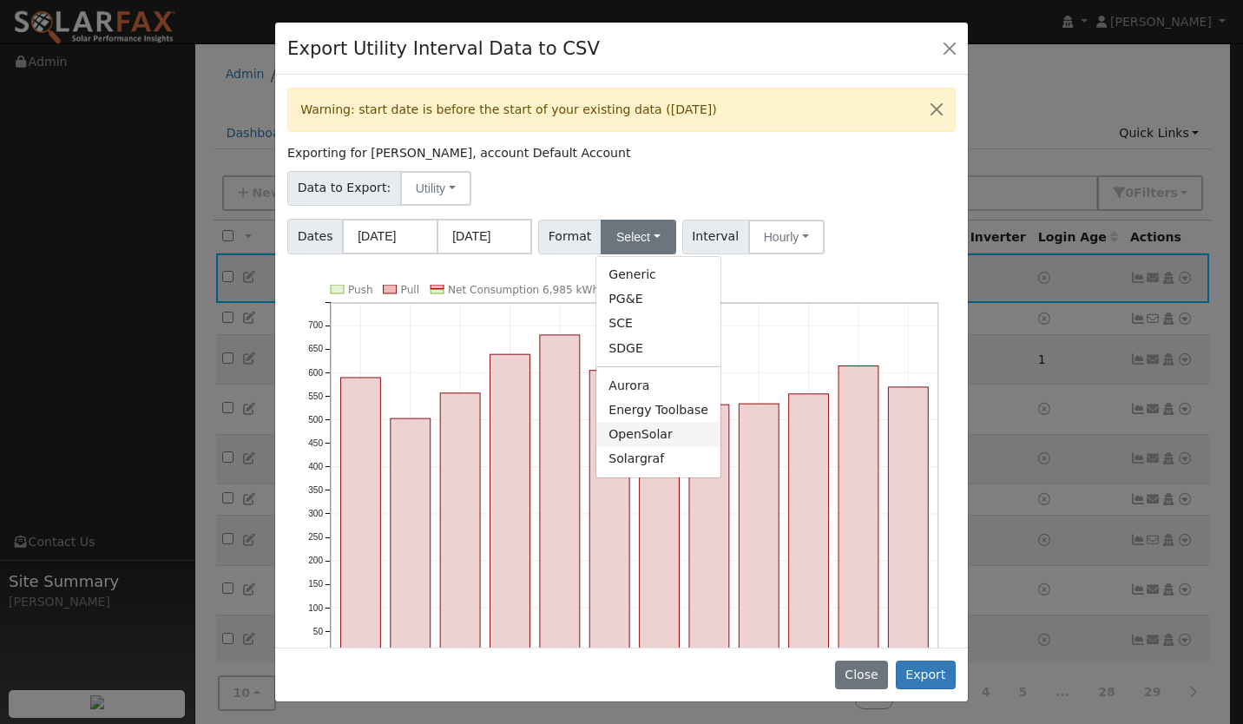
click at [625, 430] on link "OpenSolar" at bounding box center [658, 434] width 124 height 24
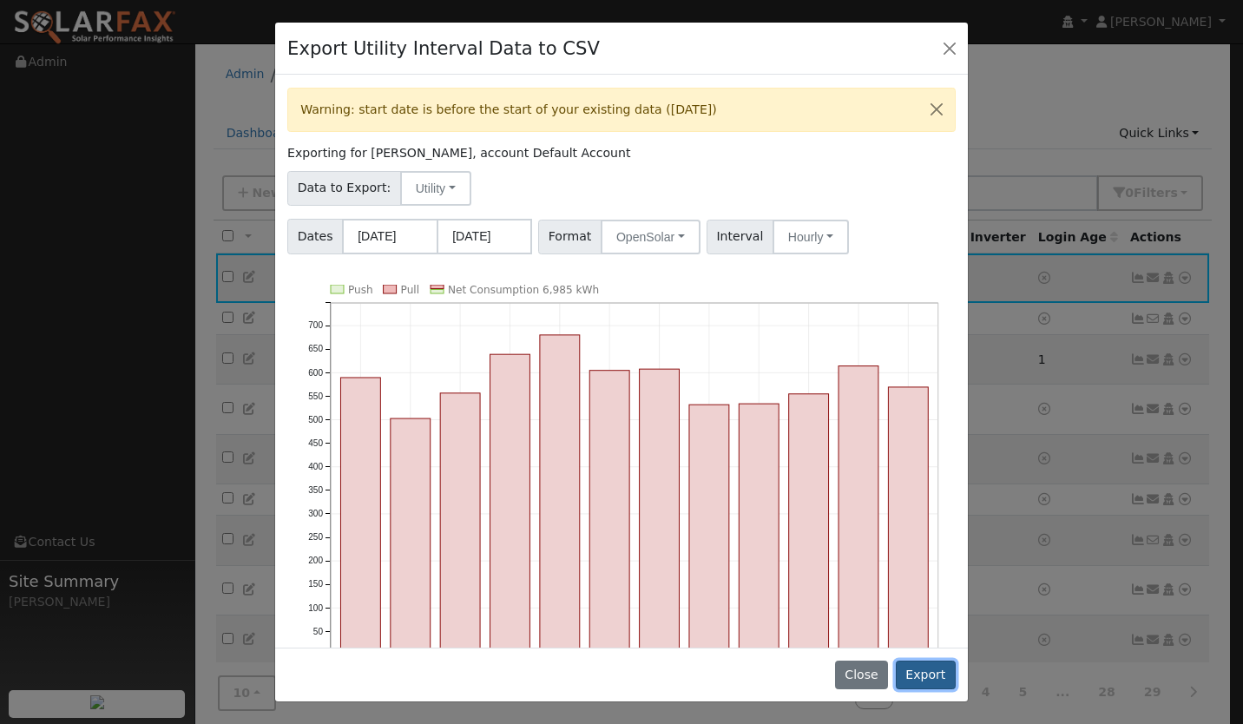
click at [928, 673] on button "Export" at bounding box center [926, 675] width 60 height 30
